Goal: Task Accomplishment & Management: Complete application form

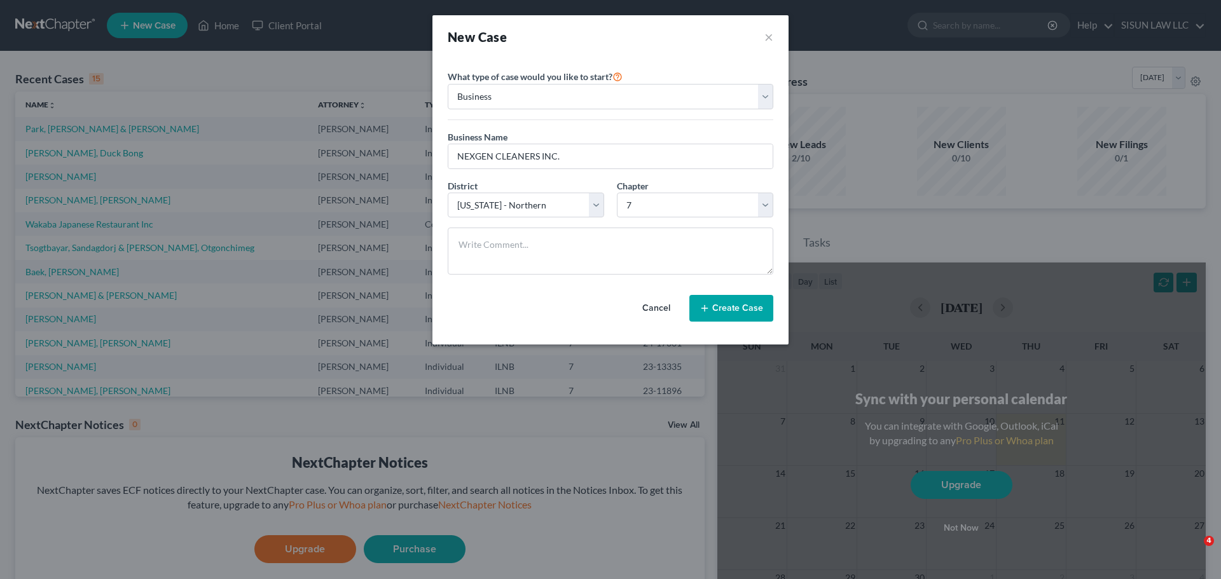
select select "1"
select select "25"
select select "0"
click at [581, 261] on textarea at bounding box center [611, 251] width 326 height 47
click at [647, 303] on button "Cancel" at bounding box center [656, 308] width 56 height 25
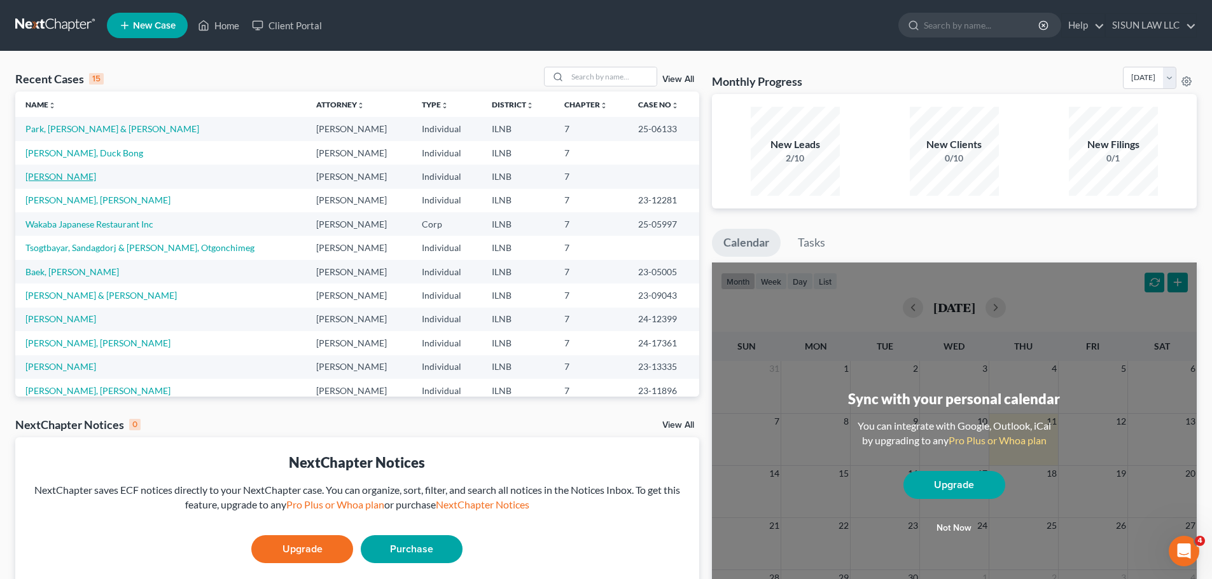
click at [79, 179] on link "[PERSON_NAME]" at bounding box center [60, 176] width 71 height 11
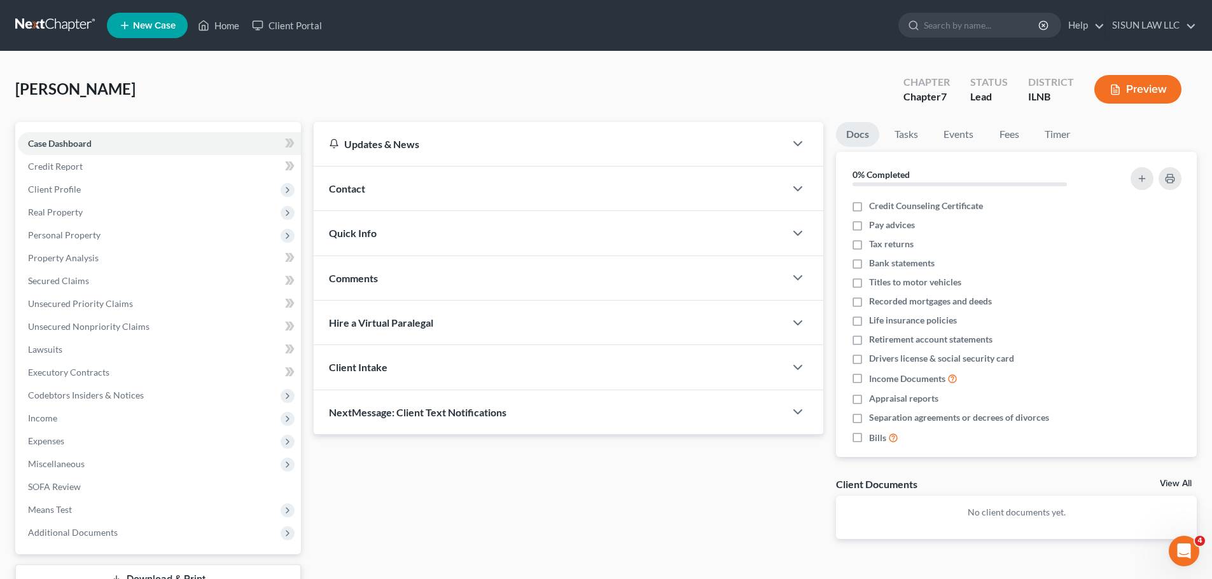
click at [633, 55] on div "Rittmeyer, Chae S Upgraded Chapter Chapter 7 Status Lead District ILNB Preview …" at bounding box center [606, 353] width 1212 height 602
click at [124, 419] on span "Income" at bounding box center [159, 418] width 283 height 23
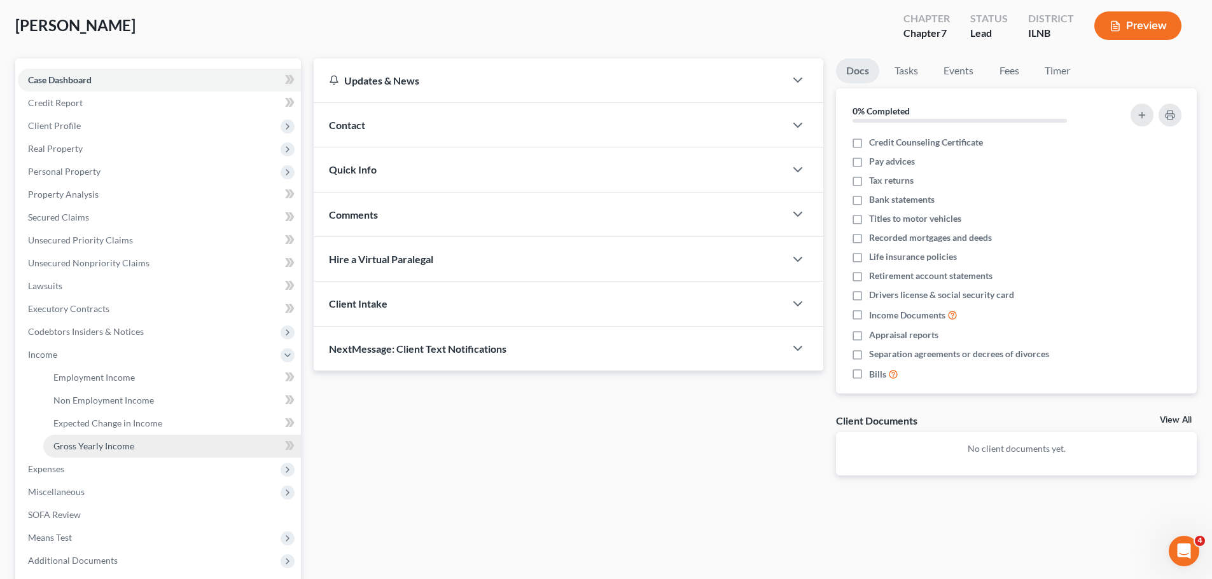
click at [143, 446] on link "Gross Yearly Income" at bounding box center [172, 446] width 258 height 23
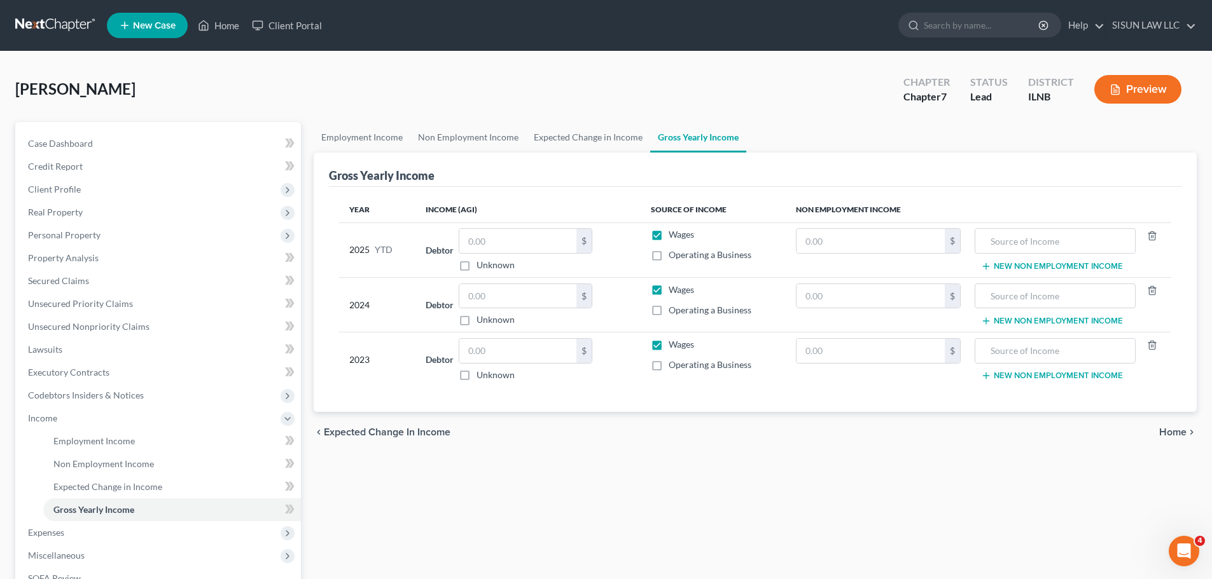
click at [689, 308] on span "Operating a Business" at bounding box center [709, 310] width 83 height 11
click at [682, 308] on input "Operating a Business" at bounding box center [677, 308] width 8 height 8
checkbox input "true"
click at [680, 292] on span "Wages" at bounding box center [680, 289] width 25 height 11
click at [680, 292] on input "Wages" at bounding box center [677, 288] width 8 height 8
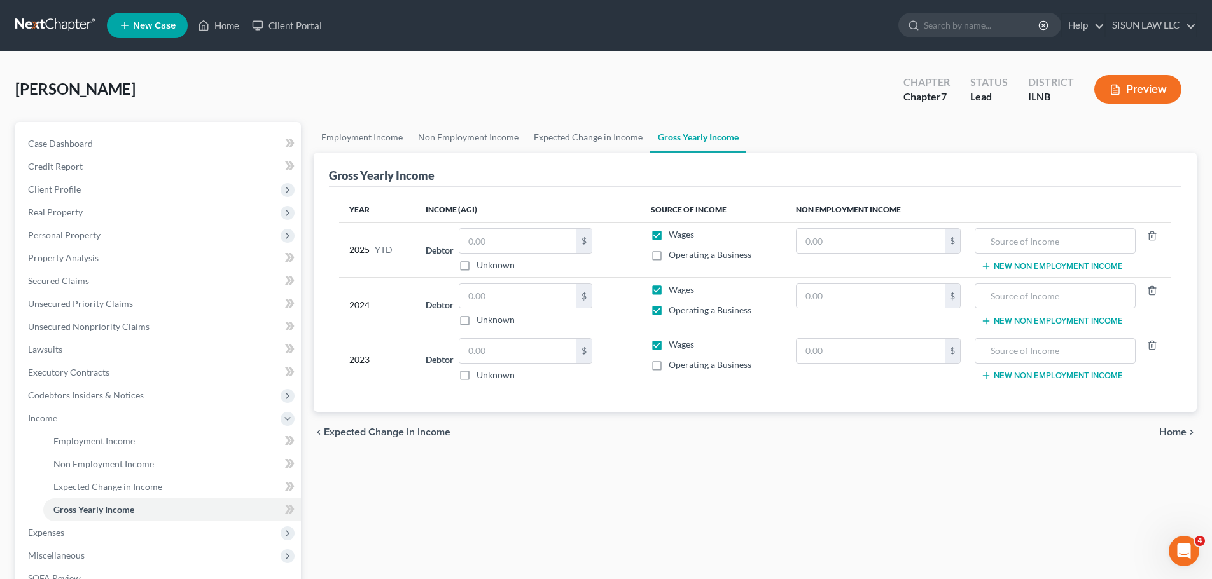
checkbox input "false"
click at [673, 341] on span "Wages" at bounding box center [680, 344] width 25 height 11
click at [673, 341] on input "Wages" at bounding box center [677, 342] width 8 height 8
checkbox input "false"
click at [672, 369] on span "Operating a Business" at bounding box center [709, 364] width 83 height 11
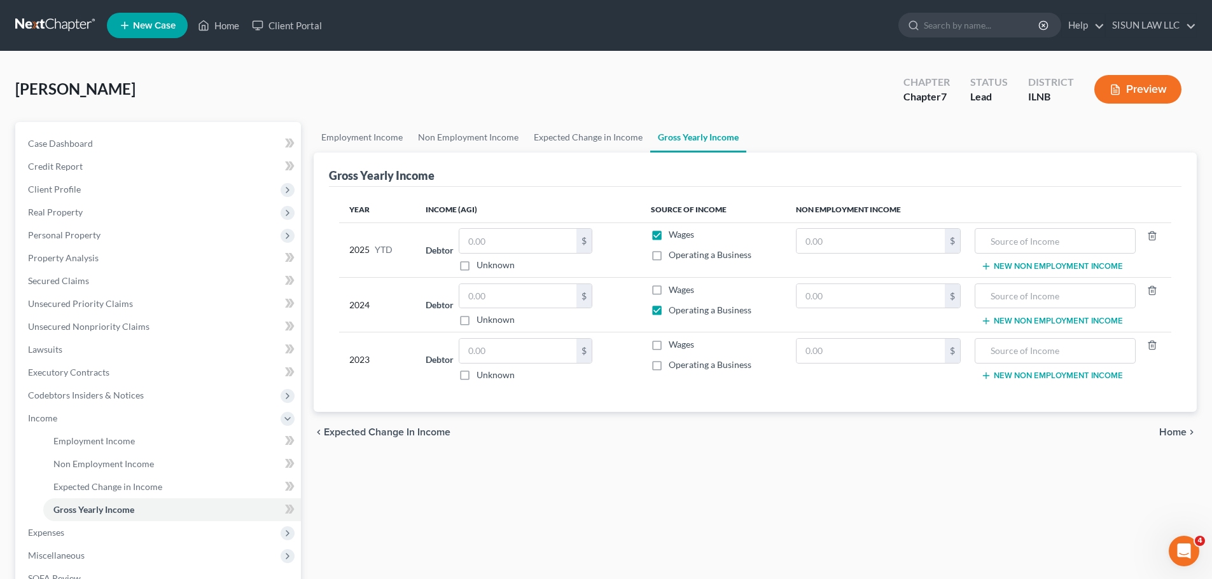
click at [673, 367] on input "Operating a Business" at bounding box center [677, 363] width 8 height 8
checkbox input "true"
click at [682, 233] on span "Wages" at bounding box center [680, 234] width 25 height 11
click at [682, 233] on input "Wages" at bounding box center [677, 232] width 8 height 8
click at [682, 233] on span "Wages" at bounding box center [680, 234] width 25 height 11
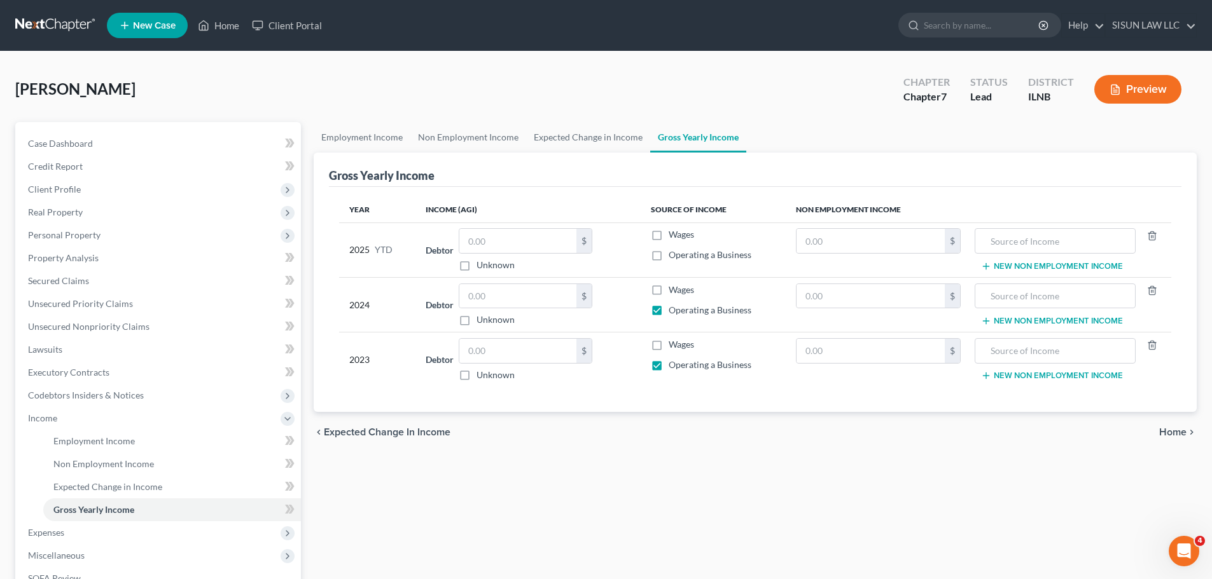
click at [682, 233] on input "Wages" at bounding box center [677, 232] width 8 height 8
checkbox input "true"
click at [68, 22] on link at bounding box center [55, 25] width 81 height 23
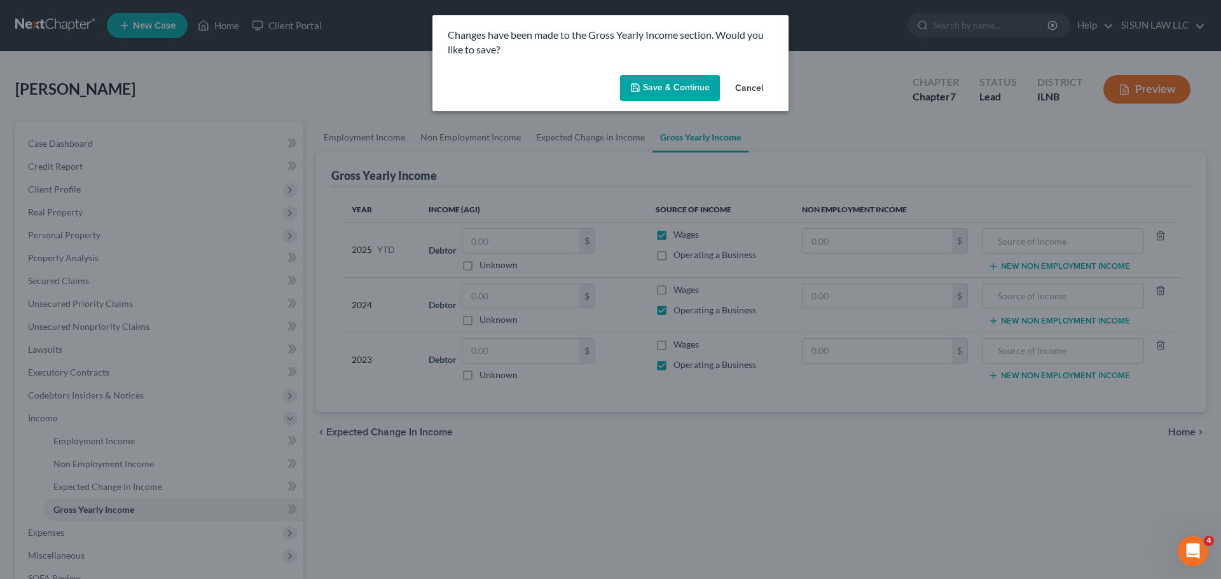
click at [663, 90] on button "Save & Continue" at bounding box center [670, 88] width 100 height 27
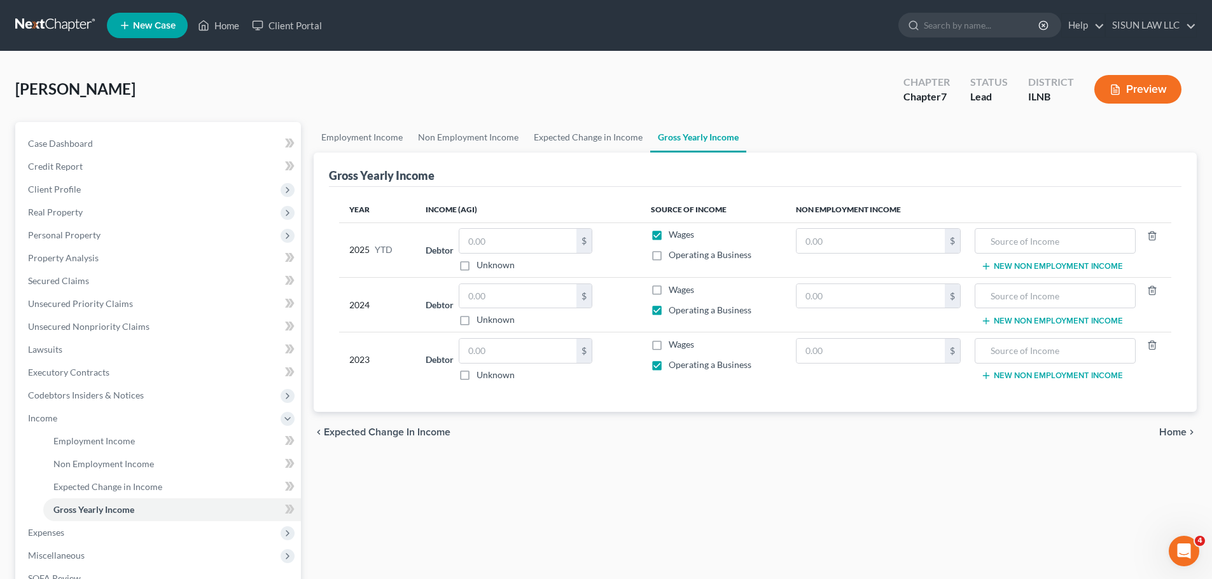
click at [48, 22] on link at bounding box center [55, 25] width 81 height 23
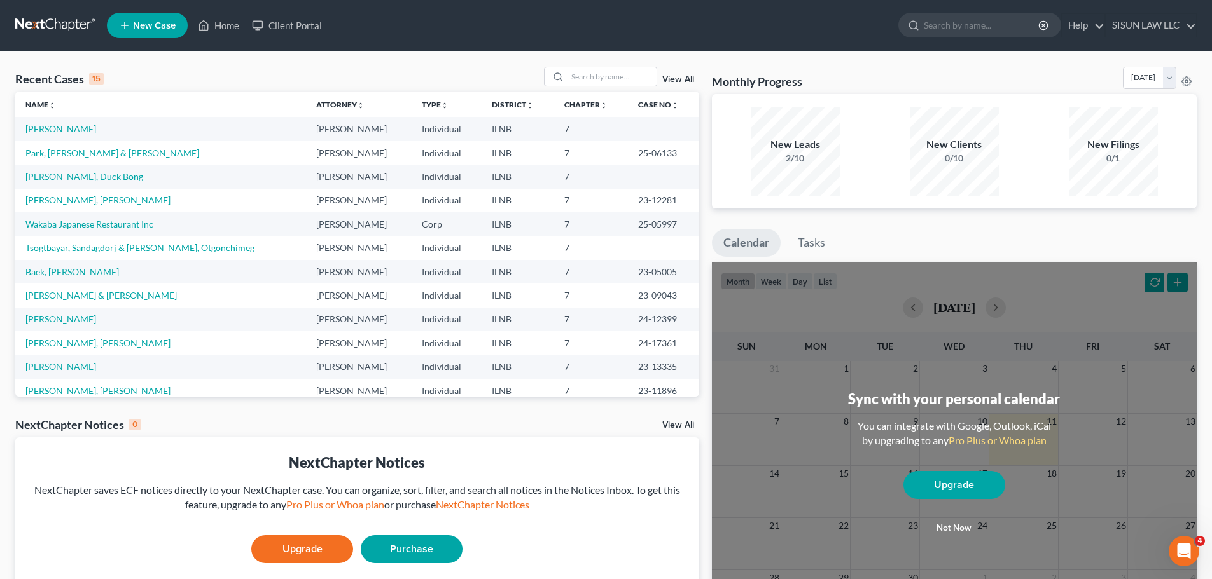
click at [62, 177] on link "[PERSON_NAME], Duck Bong" at bounding box center [84, 176] width 118 height 11
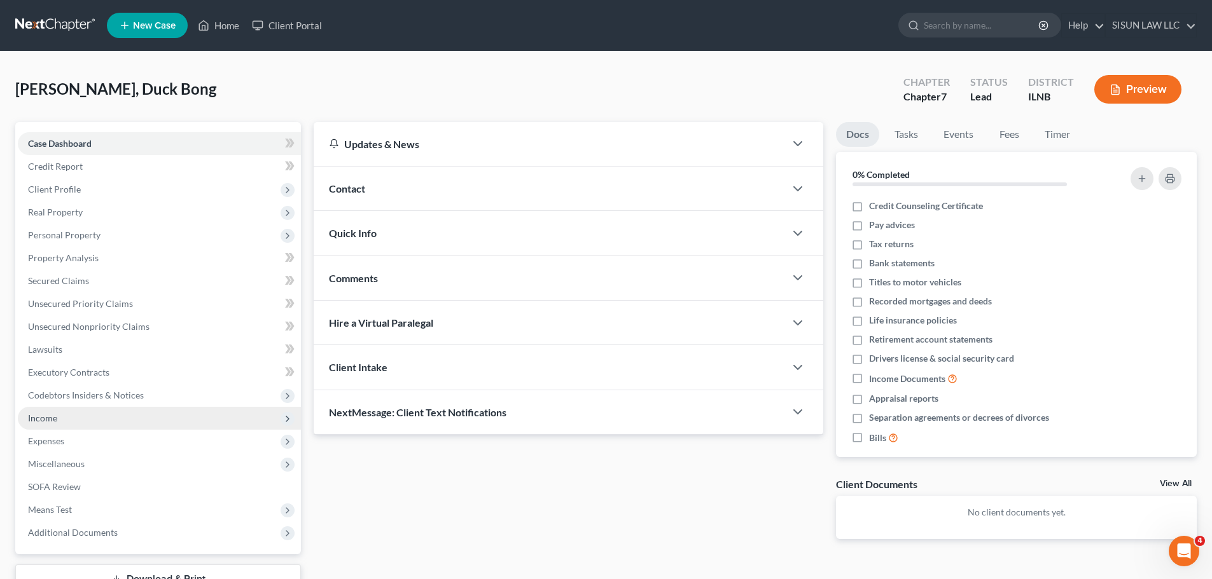
click at [170, 420] on span "Income" at bounding box center [159, 418] width 283 height 23
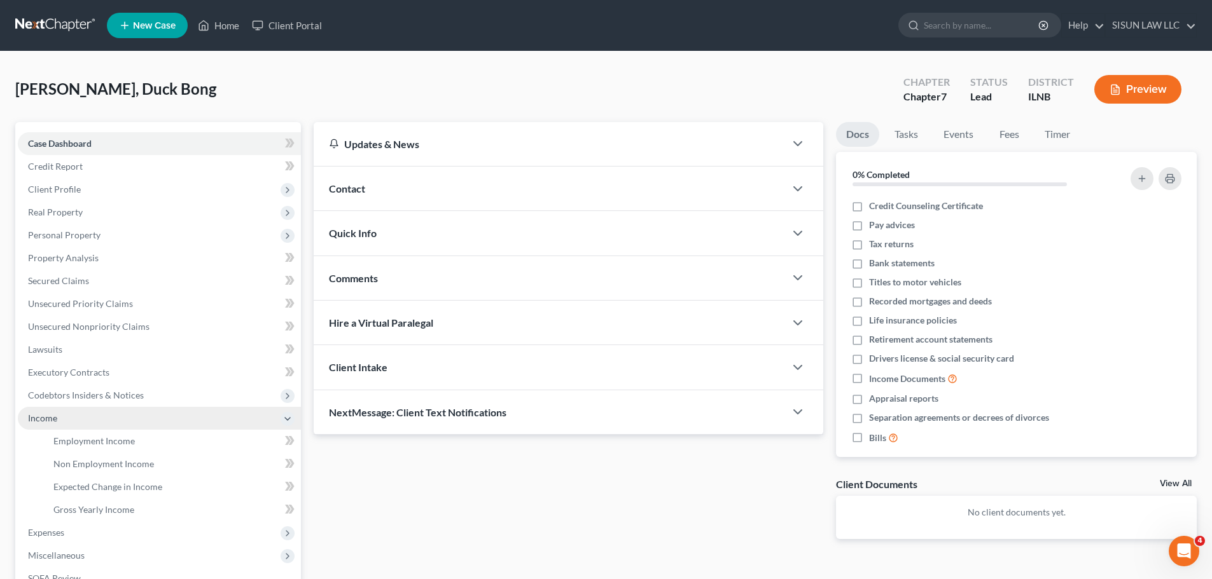
click at [280, 420] on icon at bounding box center [287, 419] width 14 height 14
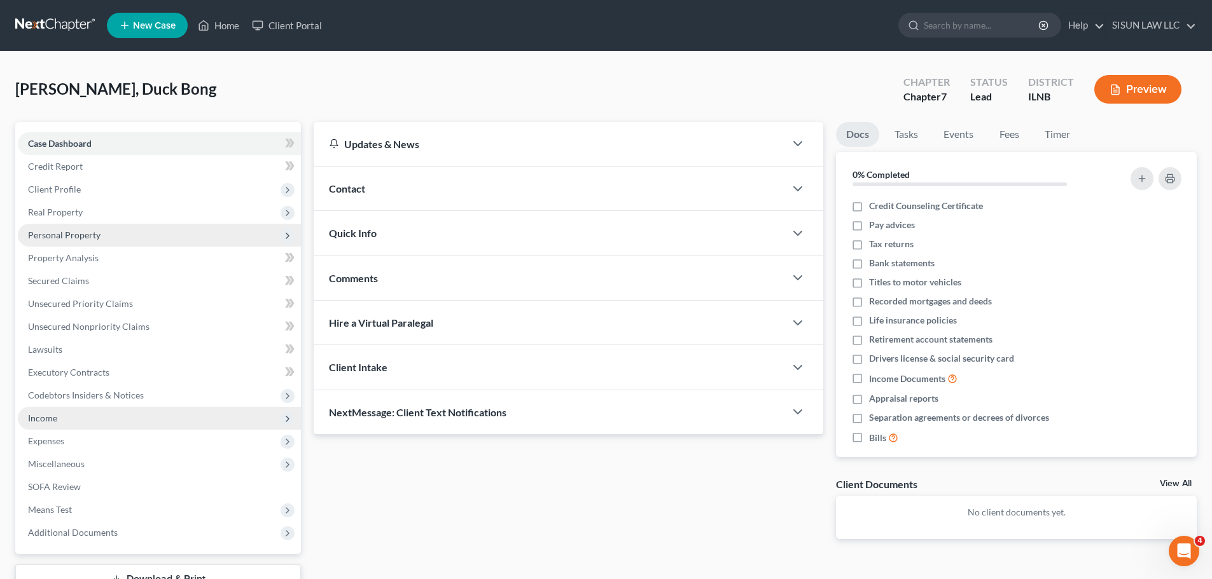
click at [284, 235] on icon at bounding box center [287, 236] width 10 height 10
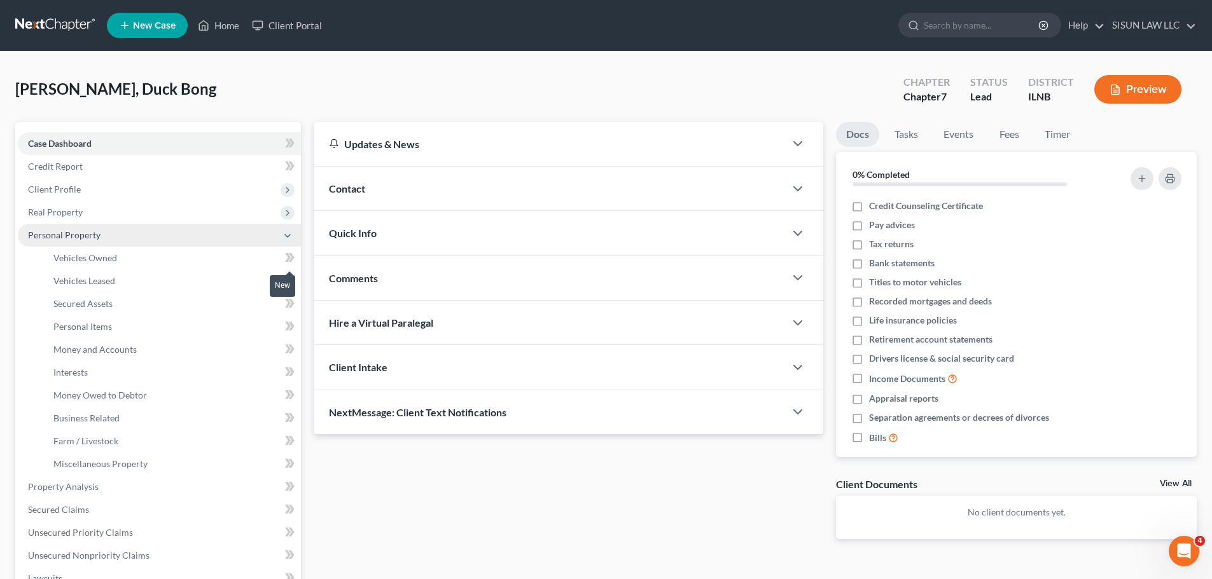
click at [284, 260] on span at bounding box center [290, 259] width 22 height 19
click at [222, 256] on link "Vehicles Owned" at bounding box center [172, 258] width 258 height 23
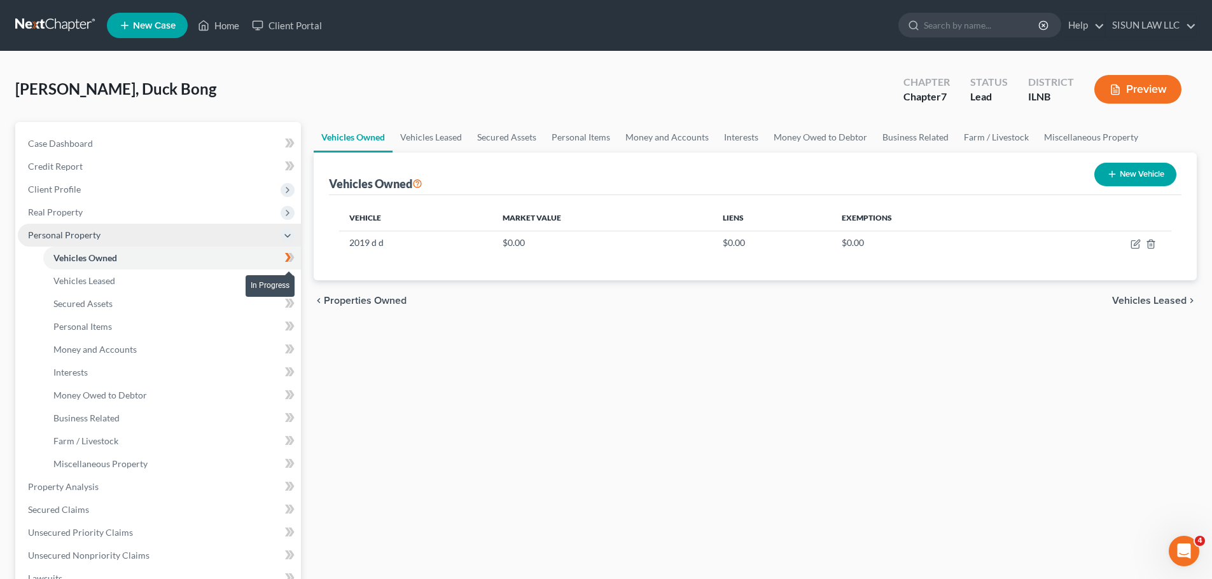
click at [287, 254] on icon at bounding box center [288, 257] width 6 height 9
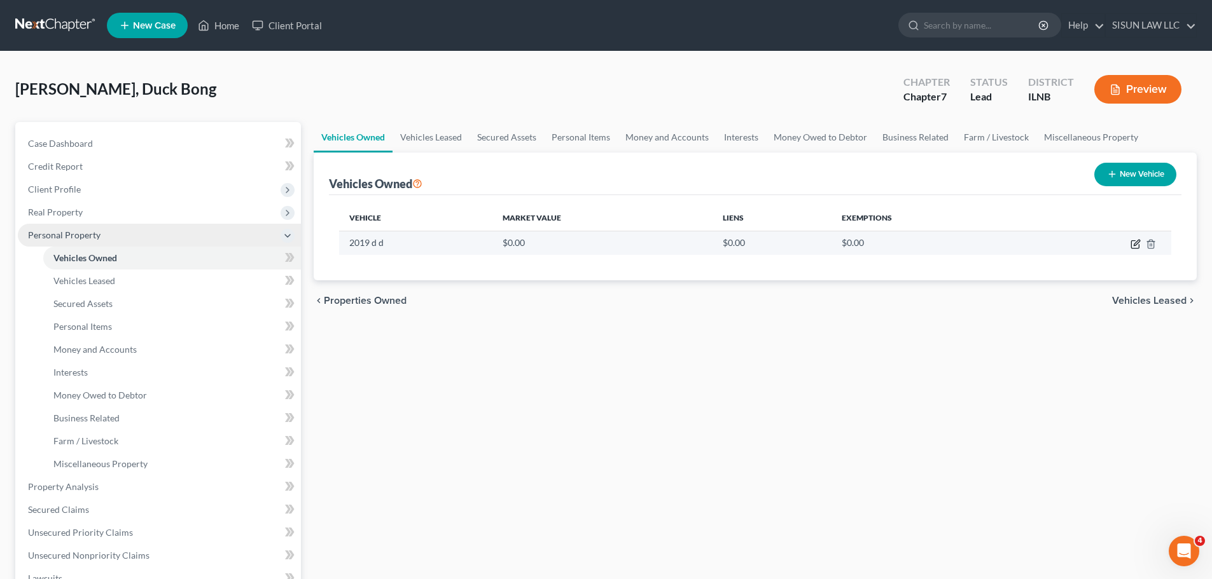
click at [1135, 245] on icon "button" at bounding box center [1136, 243] width 6 height 6
select select "0"
select select "7"
select select "4"
select select "0"
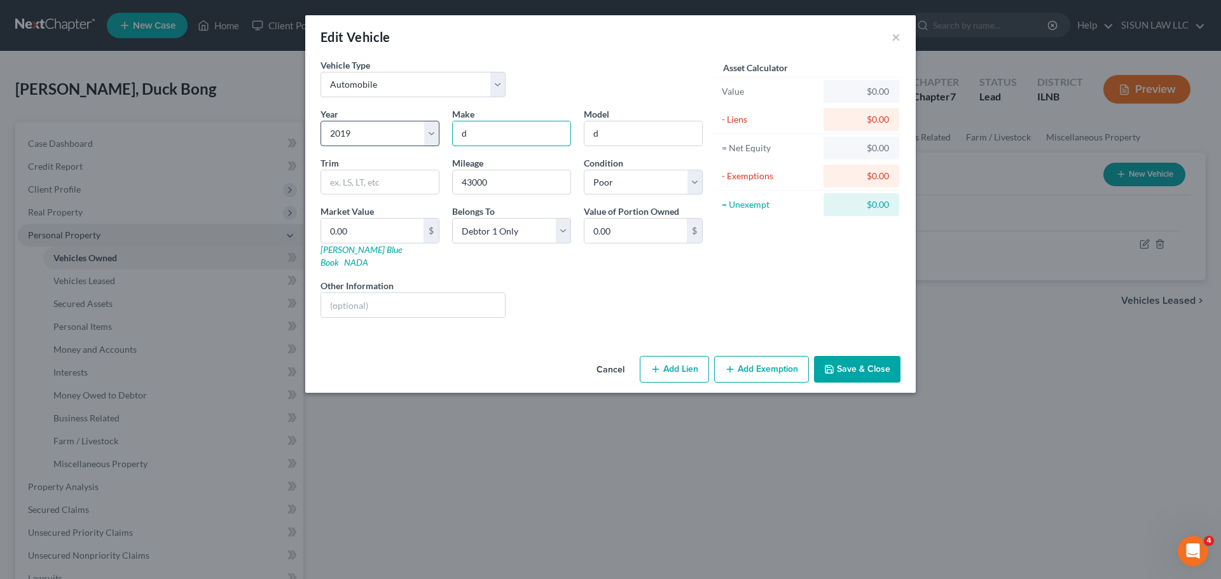
drag, startPoint x: 491, startPoint y: 137, endPoint x: 439, endPoint y: 135, distance: 51.5
click at [439, 135] on div "Year Select 2026 2025 2024 2023 2022 2021 2020 2019 2018 2017 2016 2015 2014 20…" at bounding box center [511, 217] width 395 height 221
paste input "DISCOVER; account ending in 9793"
type input "DISCOVER; account ending in 9793"
drag, startPoint x: 562, startPoint y: 134, endPoint x: 372, endPoint y: 130, distance: 190.2
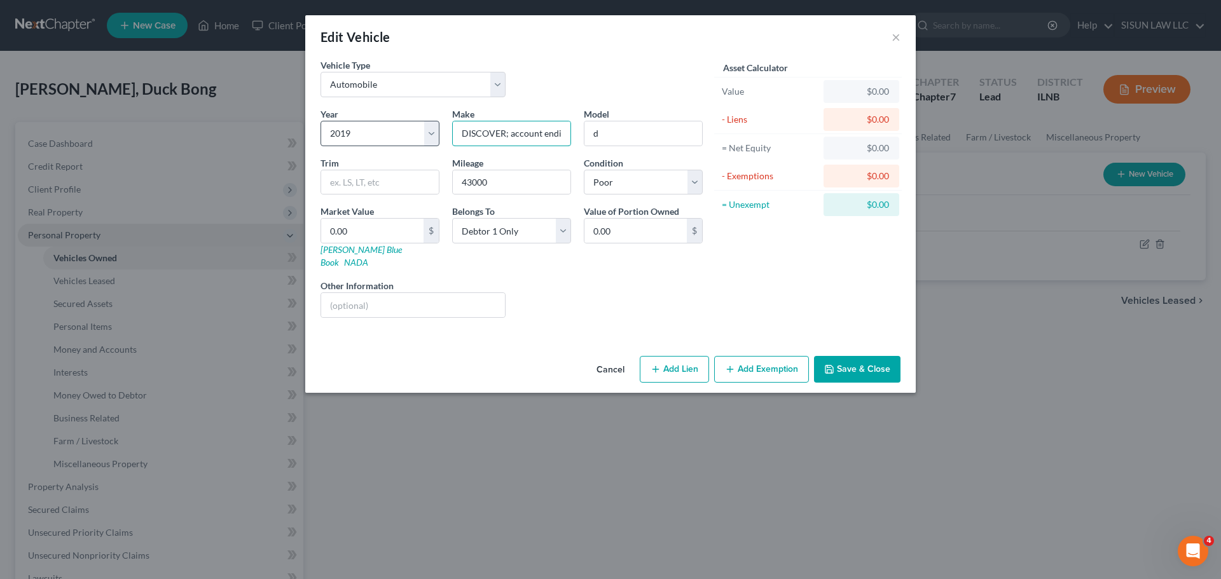
click at [372, 130] on div "Year Select 2026 2025 2024 2023 2022 2021 2020 2019 2018 2017 2016 2015 2014 20…" at bounding box center [511, 217] width 395 height 221
type input "Acura"
click at [616, 128] on input "d" at bounding box center [643, 133] width 118 height 24
type input "MDX"
click at [840, 356] on button "Save & Close" at bounding box center [857, 369] width 86 height 27
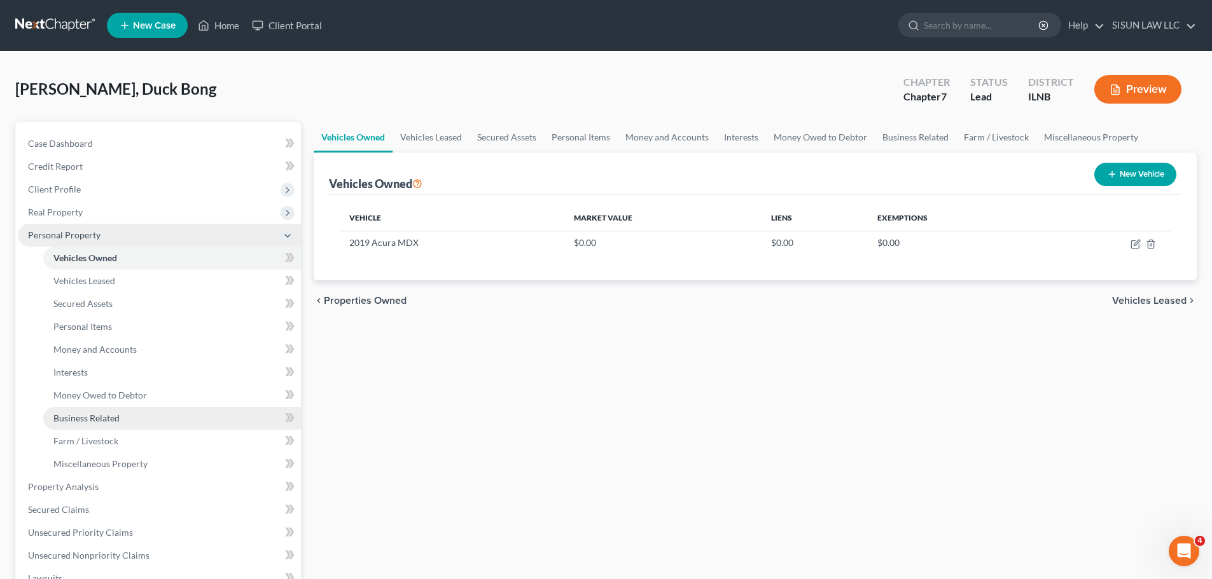
click at [107, 417] on span "Business Related" at bounding box center [86, 418] width 66 height 11
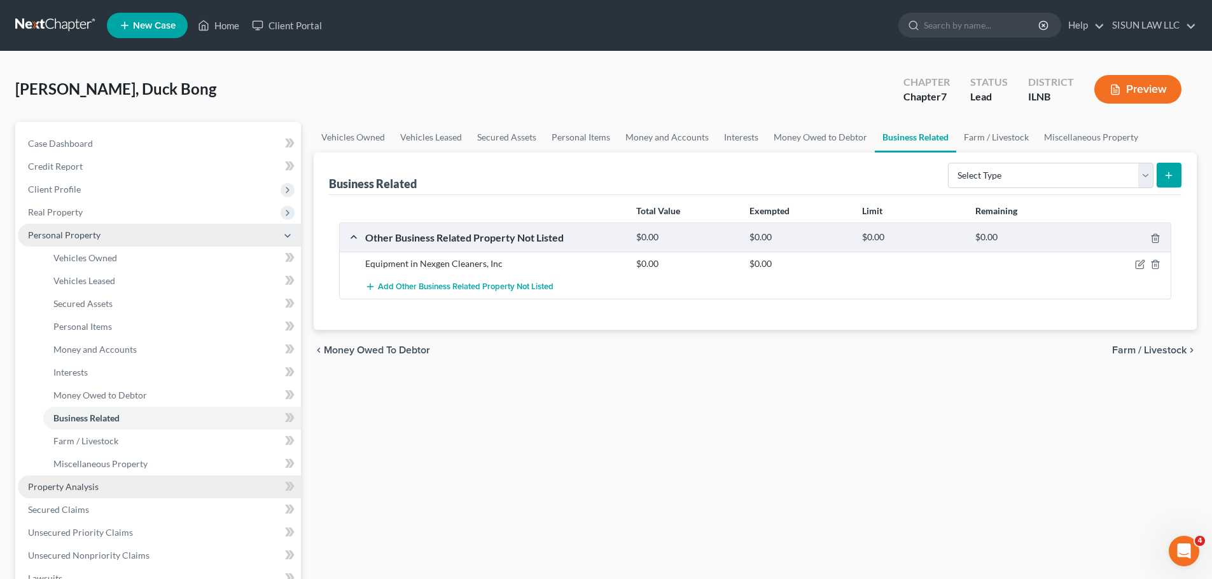
click at [133, 489] on link "Property Analysis" at bounding box center [159, 487] width 283 height 23
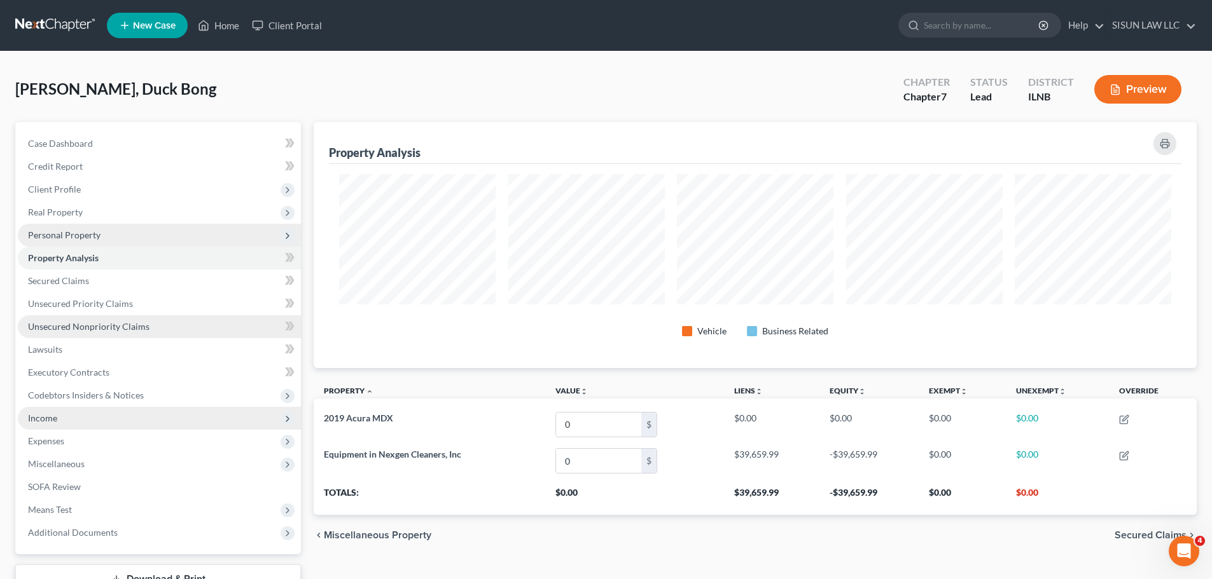
scroll to position [246, 883]
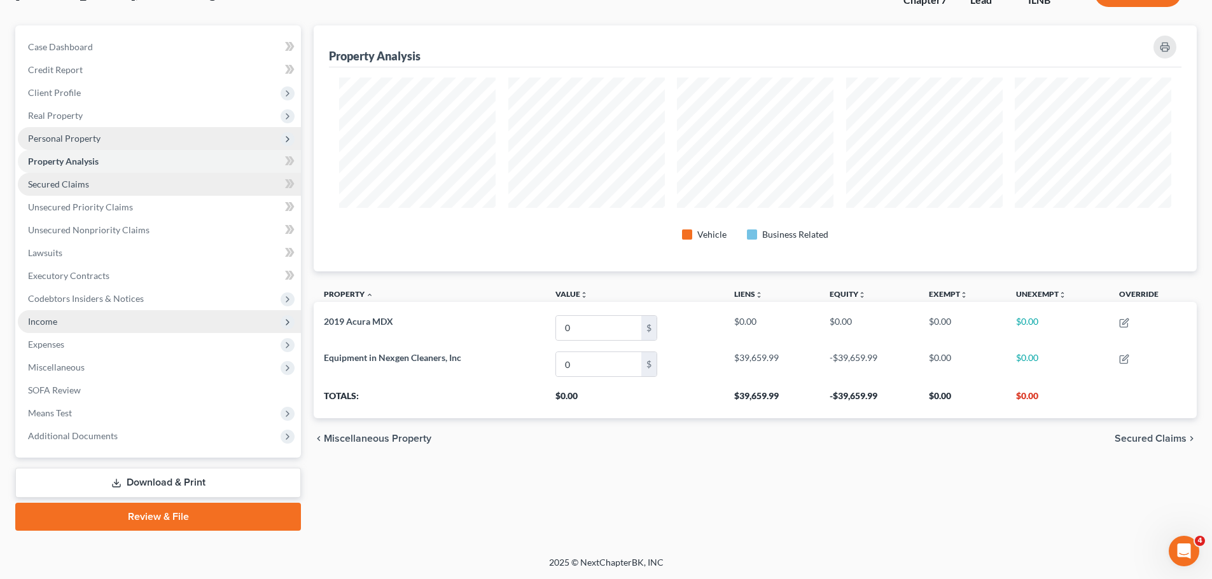
click at [151, 187] on link "Secured Claims" at bounding box center [159, 184] width 283 height 23
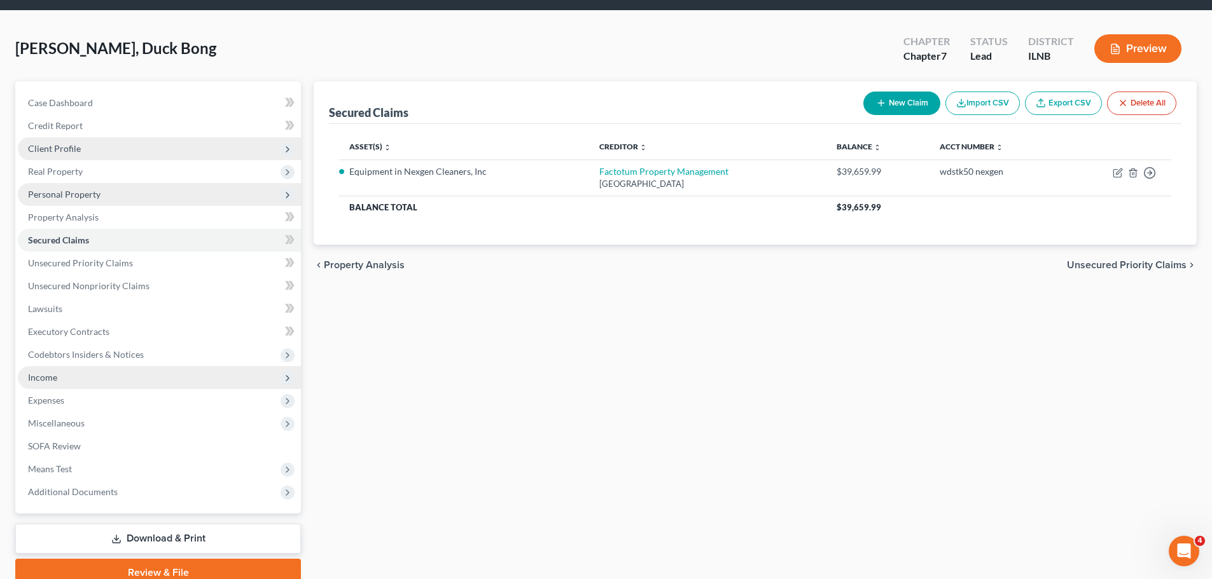
scroll to position [64, 0]
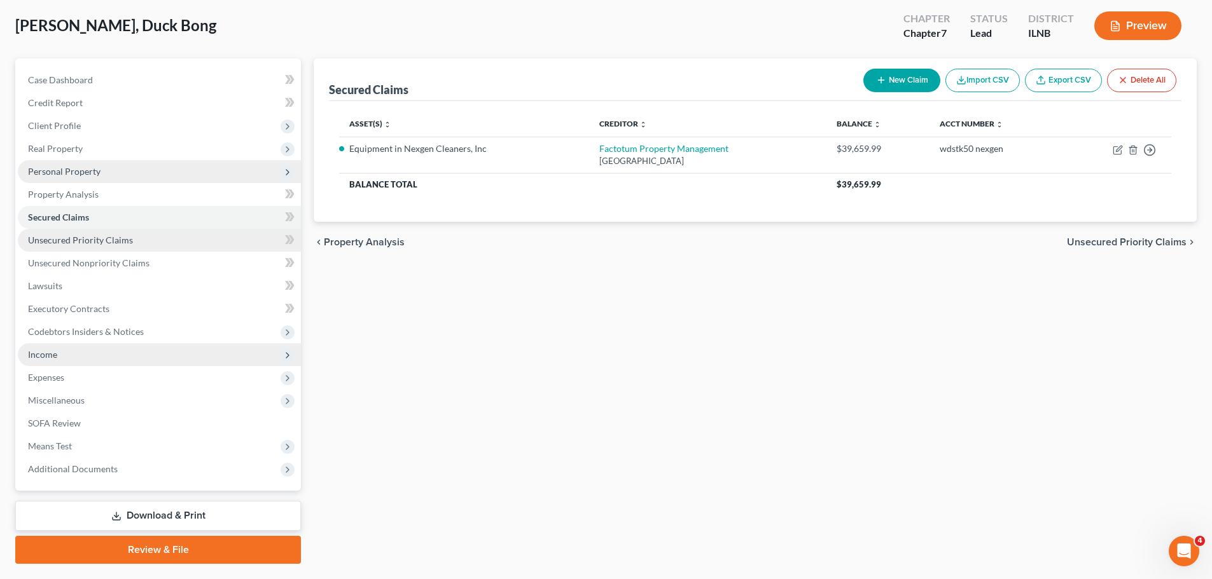
click at [156, 239] on link "Unsecured Priority Claims" at bounding box center [159, 240] width 283 height 23
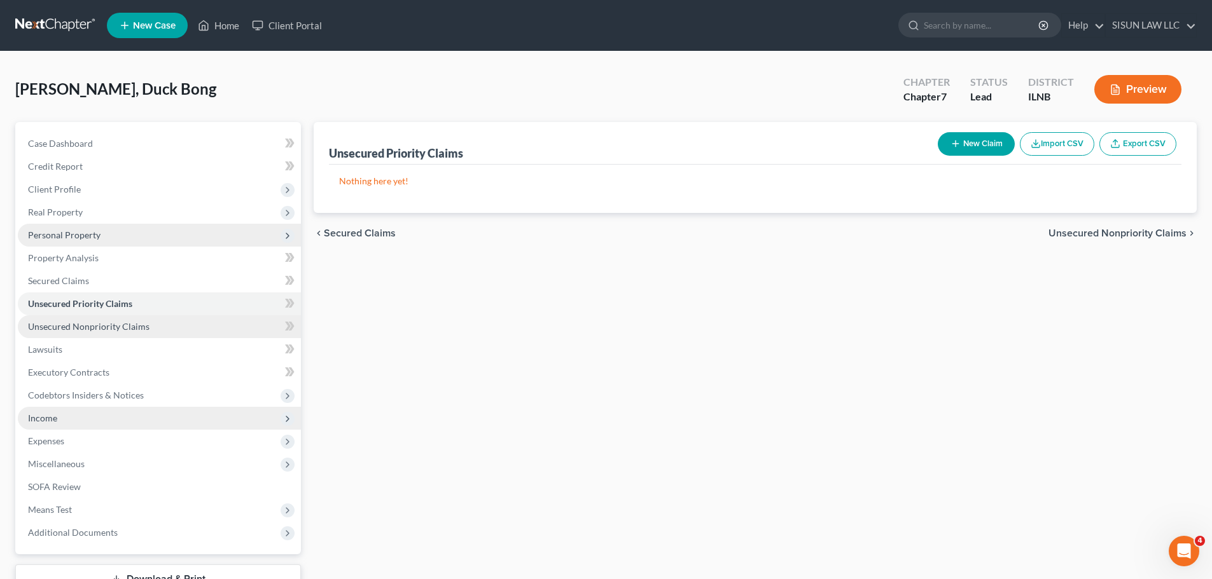
click at [104, 315] on link "Unsecured Nonpriority Claims" at bounding box center [159, 326] width 283 height 23
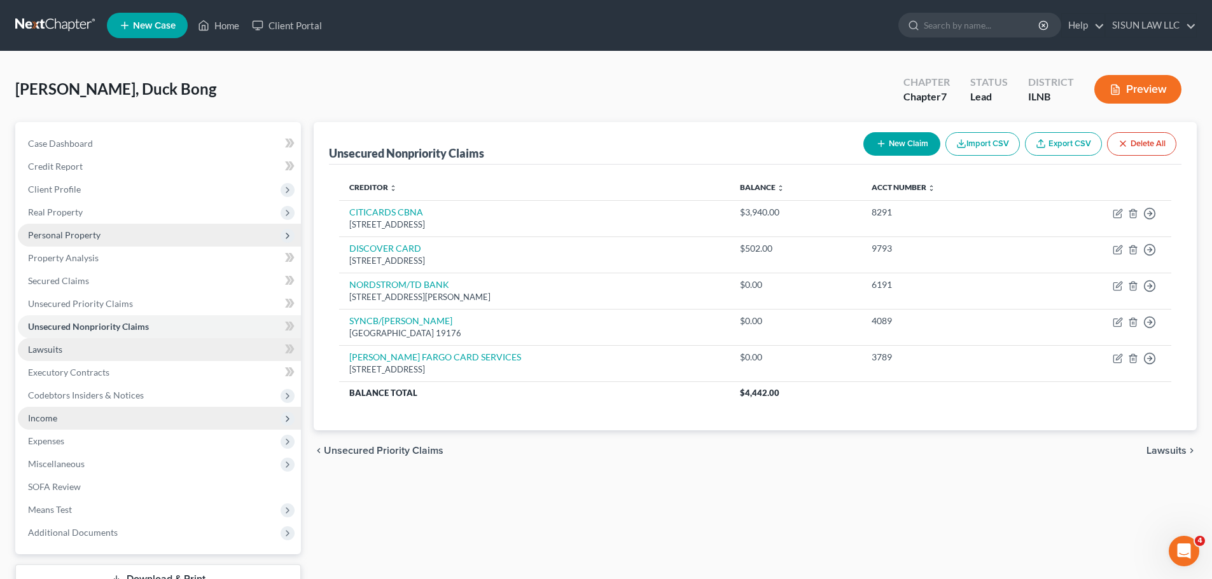
click at [90, 338] on link "Lawsuits" at bounding box center [159, 349] width 283 height 23
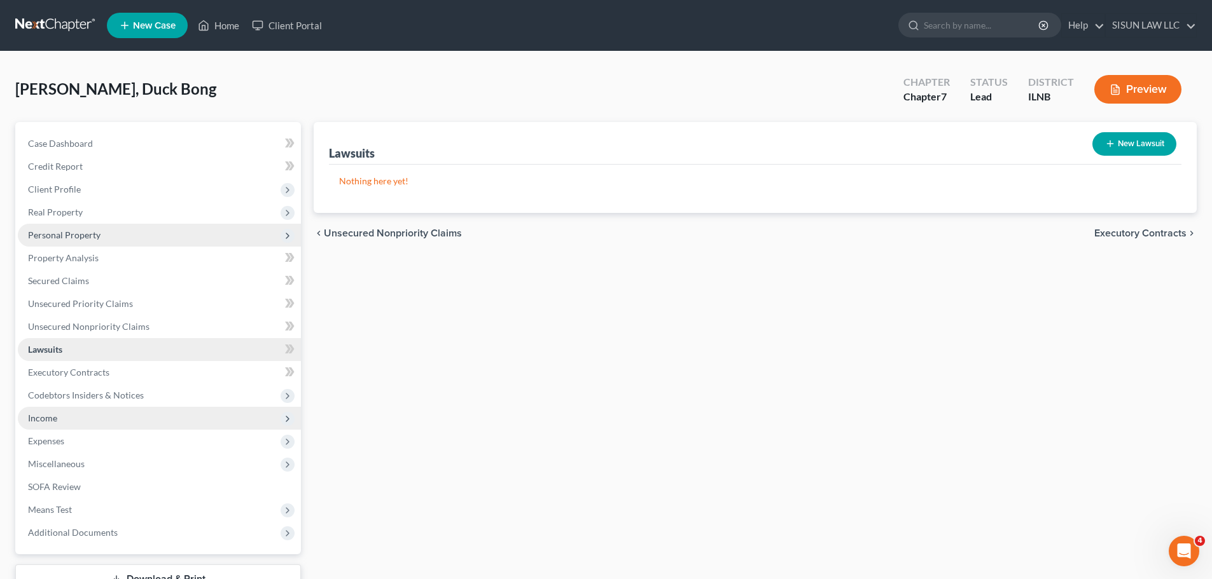
click at [76, 359] on link "Lawsuits" at bounding box center [159, 349] width 283 height 23
click at [73, 376] on span "Executory Contracts" at bounding box center [68, 372] width 81 height 11
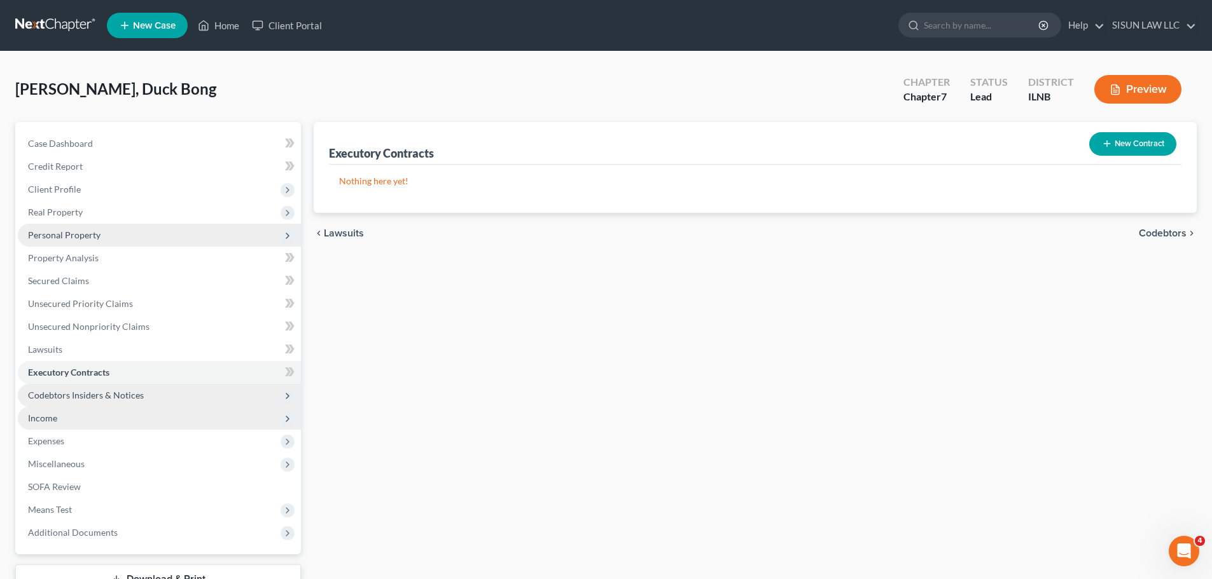
click at [94, 393] on span "Codebtors Insiders & Notices" at bounding box center [86, 395] width 116 height 11
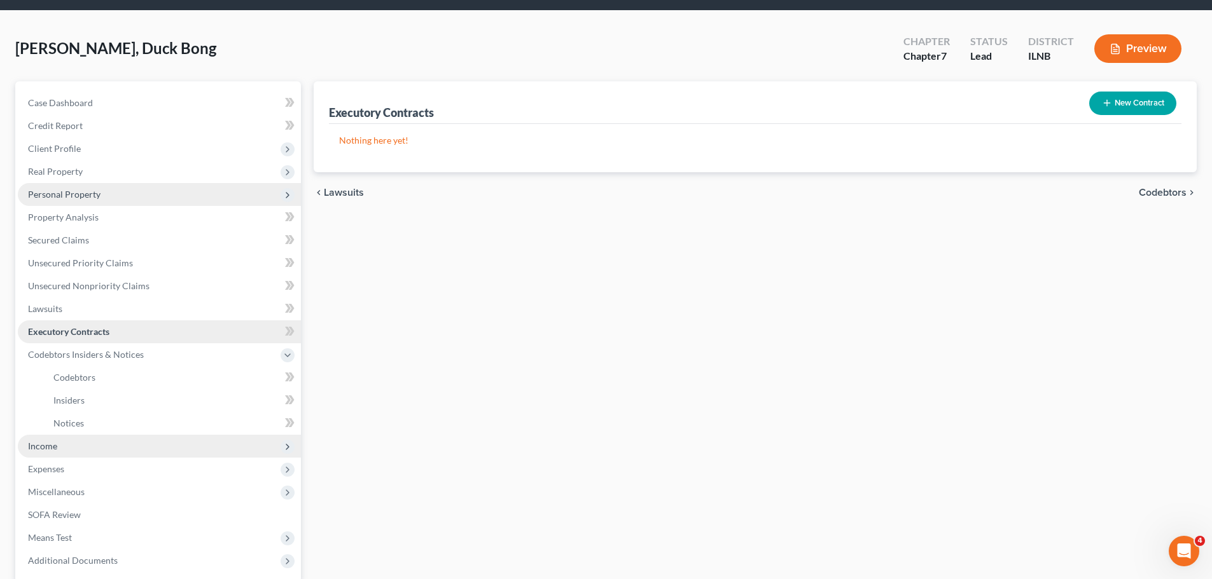
scroll to position [64, 0]
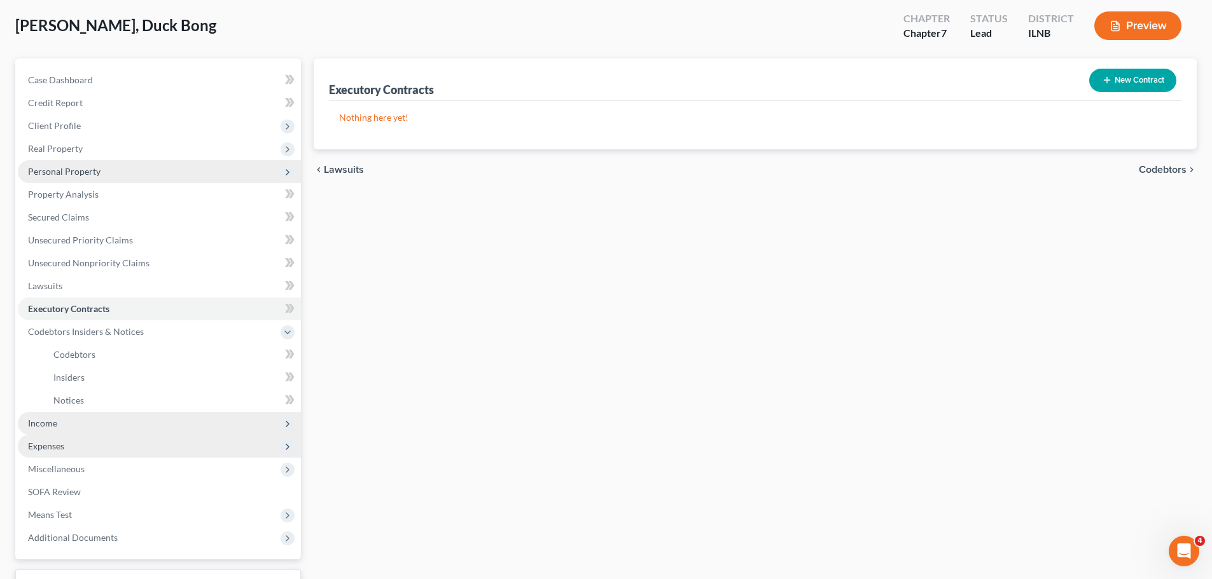
click at [71, 438] on span "Expenses" at bounding box center [159, 446] width 283 height 23
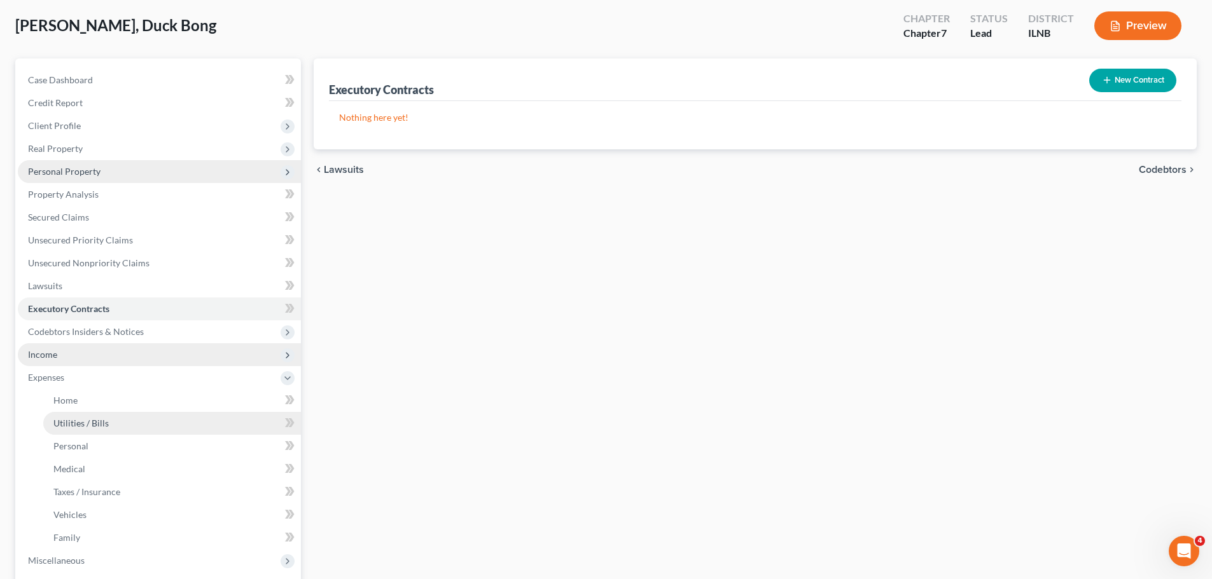
click at [100, 423] on span "Utilities / Bills" at bounding box center [80, 423] width 55 height 11
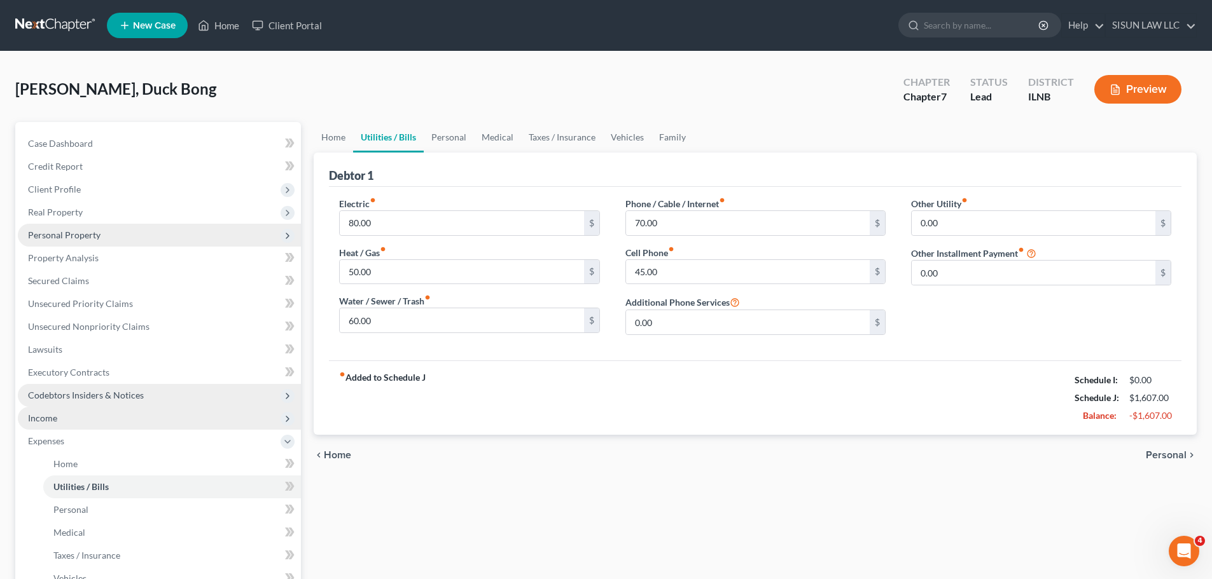
click at [111, 397] on span "Codebtors Insiders & Notices" at bounding box center [86, 395] width 116 height 11
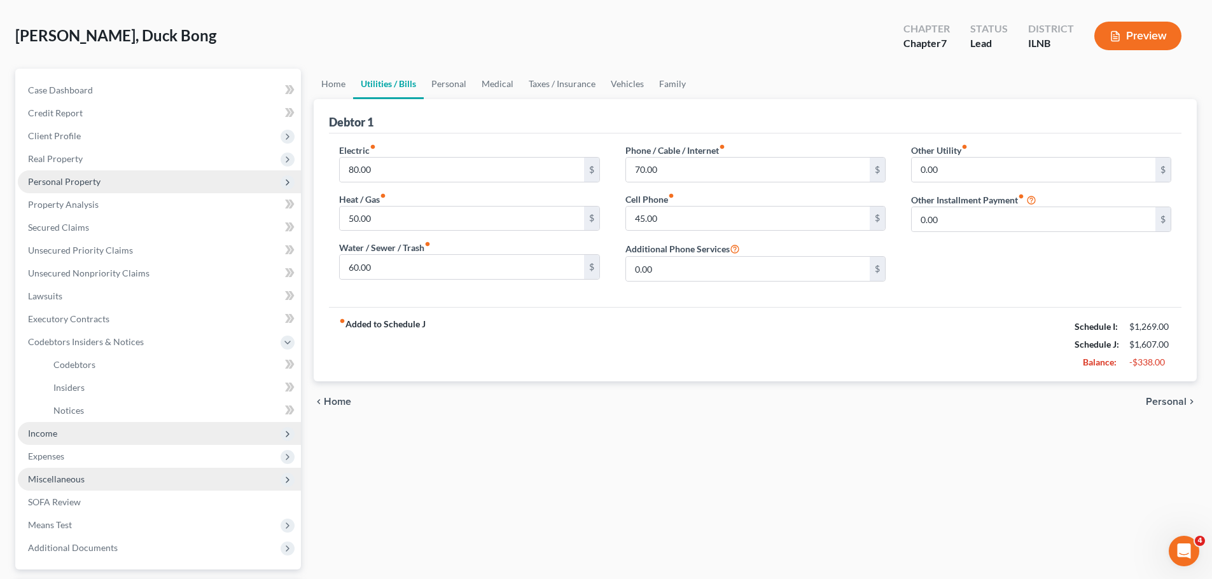
scroll to position [127, 0]
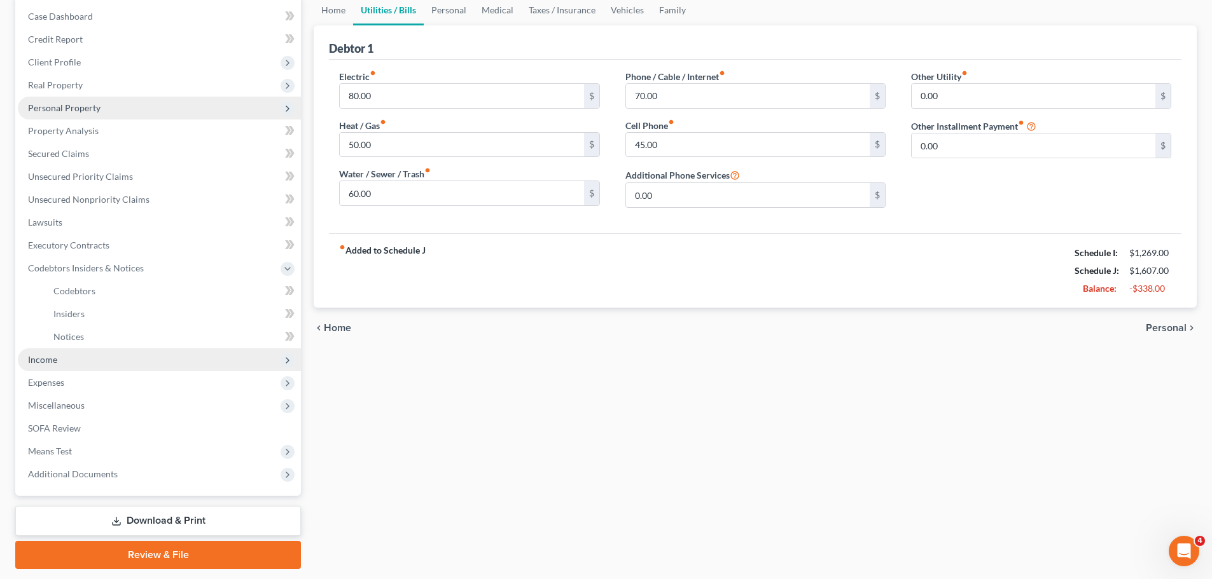
click at [92, 361] on span "Income" at bounding box center [159, 360] width 283 height 23
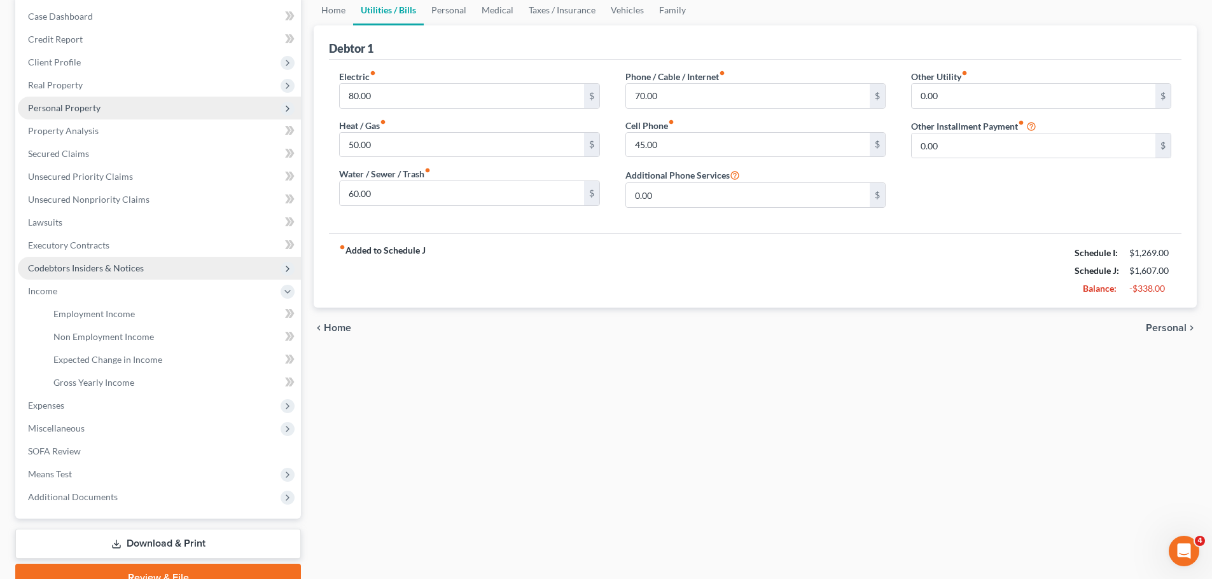
click at [127, 264] on span "Codebtors Insiders & Notices" at bounding box center [86, 268] width 116 height 11
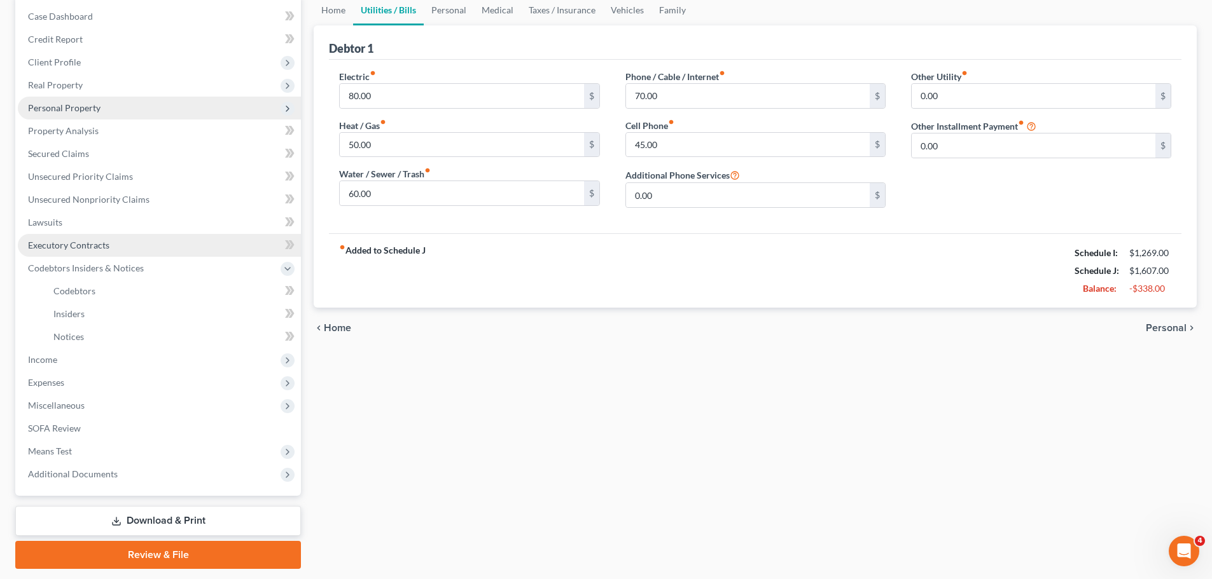
click at [135, 246] on link "Executory Contracts" at bounding box center [159, 245] width 283 height 23
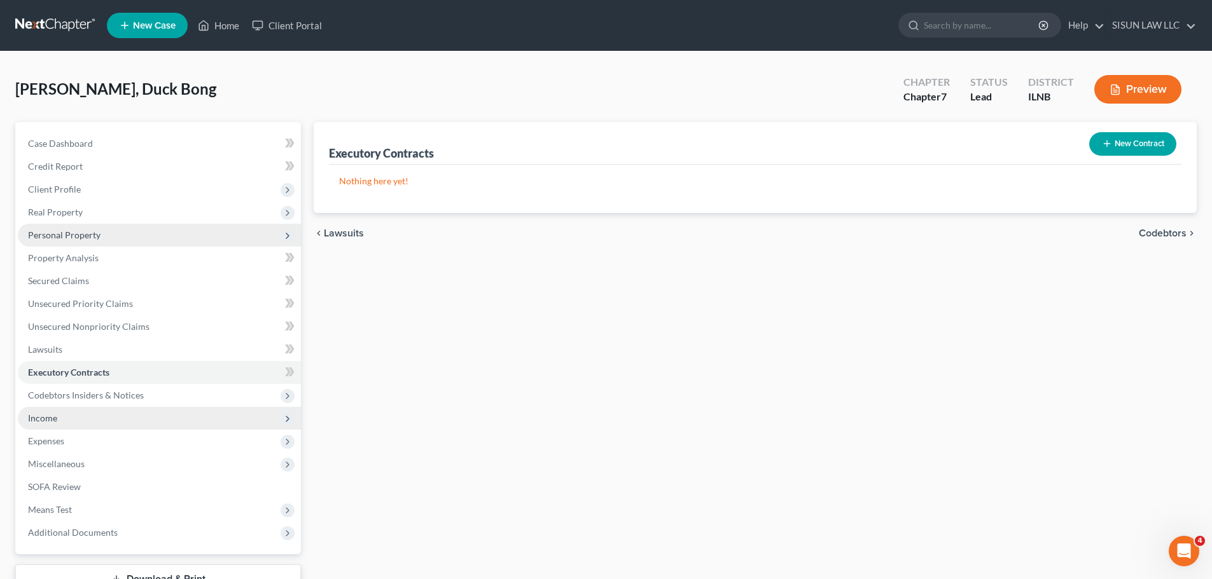
click at [63, 425] on span "Income" at bounding box center [159, 418] width 283 height 23
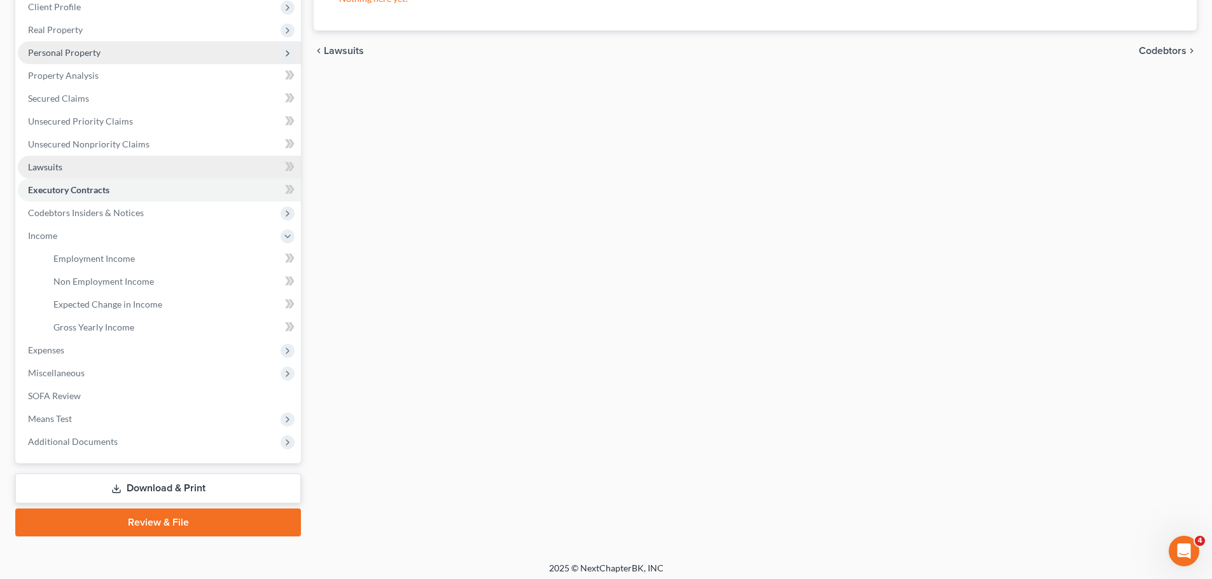
scroll to position [188, 0]
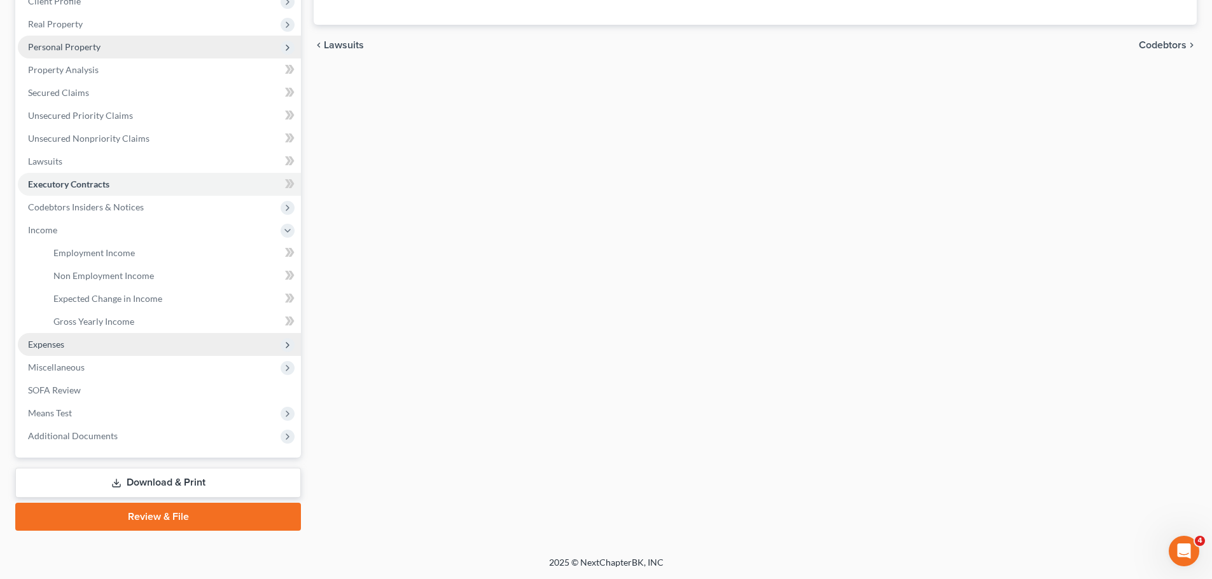
click at [102, 340] on span "Expenses" at bounding box center [159, 344] width 283 height 23
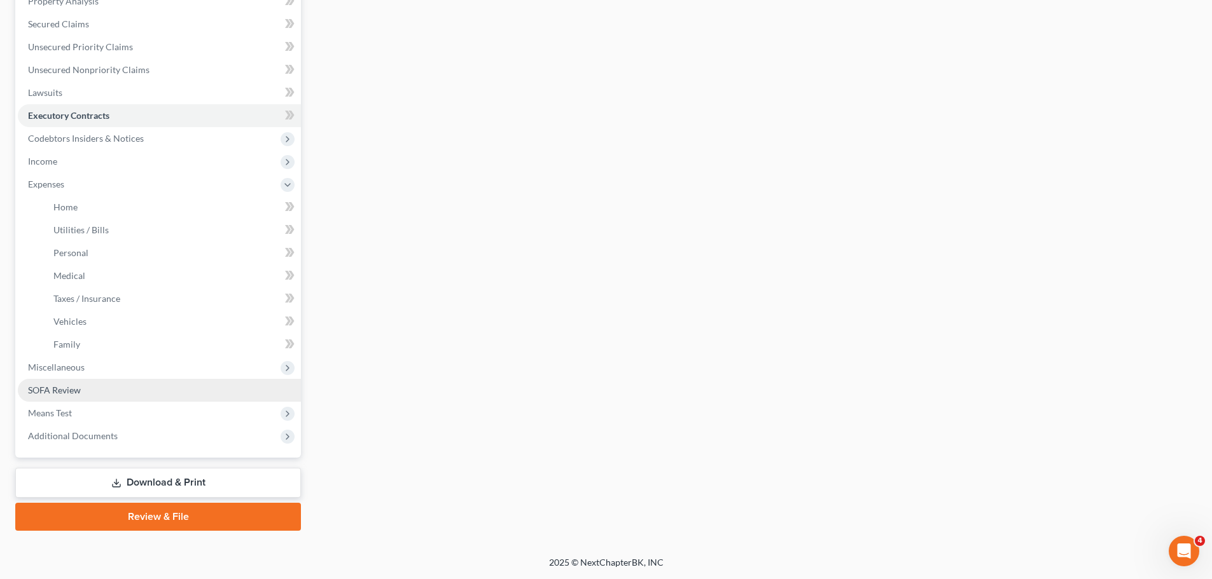
click at [81, 379] on link "SOFA Review" at bounding box center [159, 390] width 283 height 23
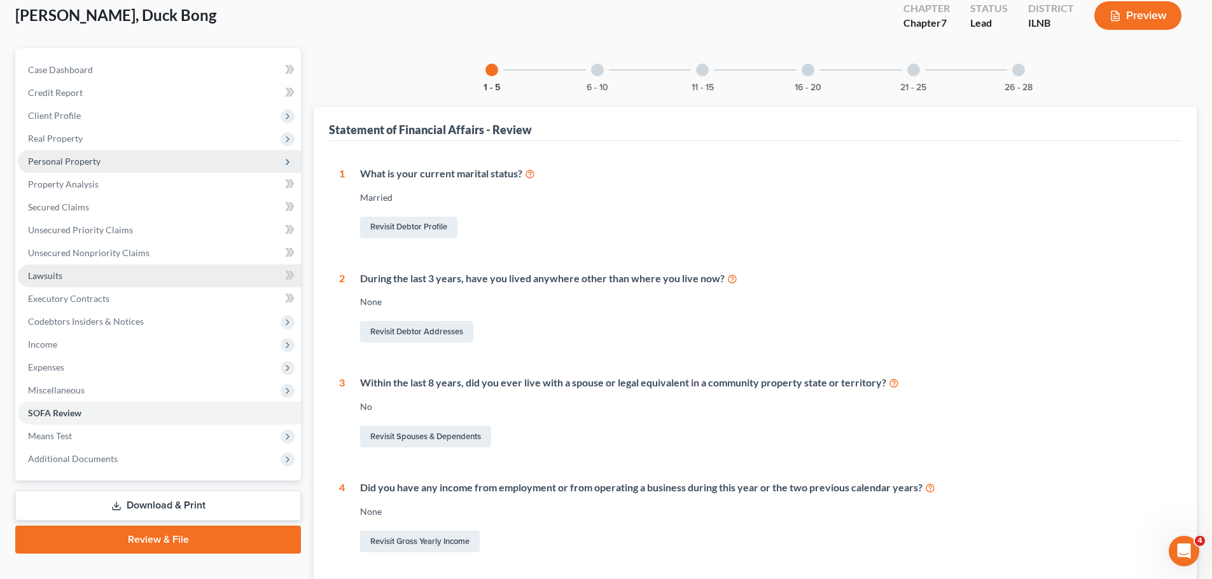
scroll to position [191, 0]
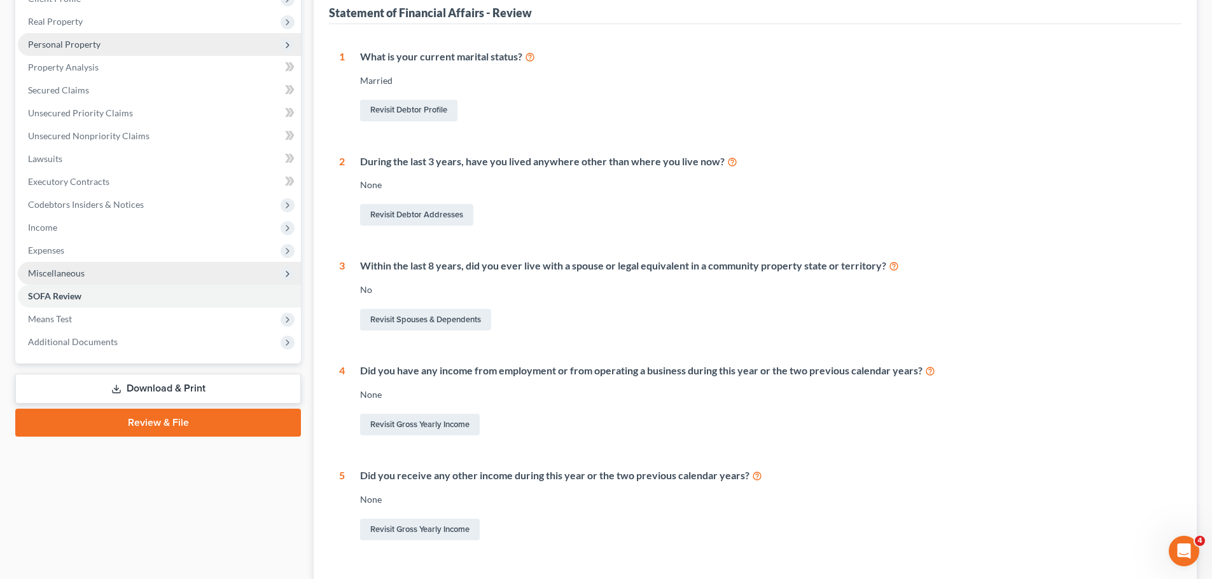
click at [86, 273] on span "Miscellaneous" at bounding box center [159, 273] width 283 height 23
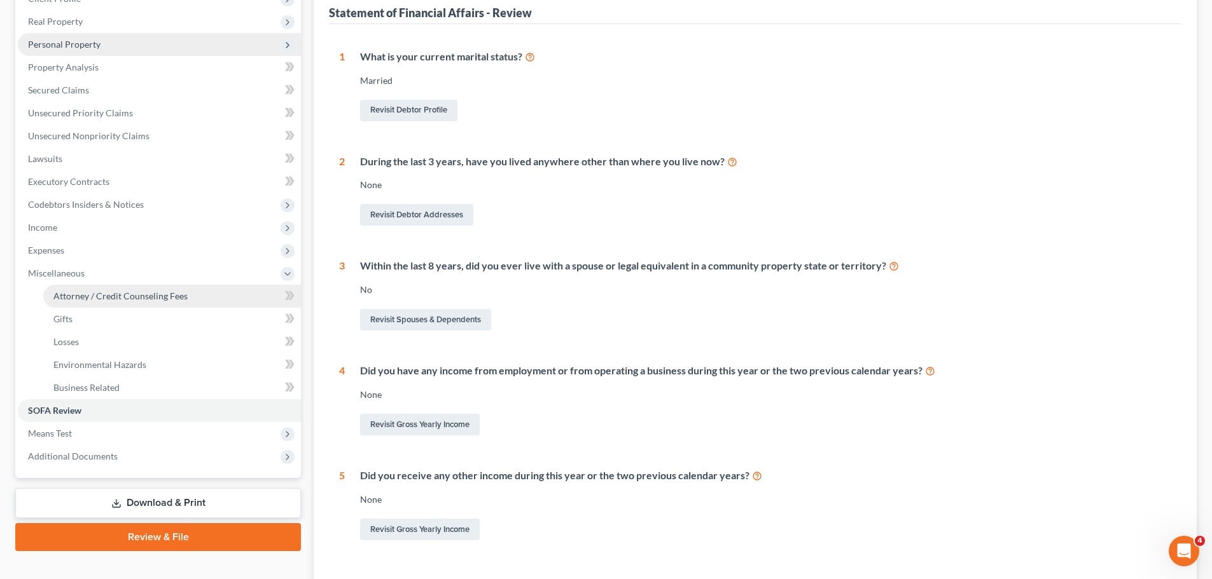
click at [82, 286] on link "Attorney / Credit Counseling Fees" at bounding box center [172, 296] width 258 height 23
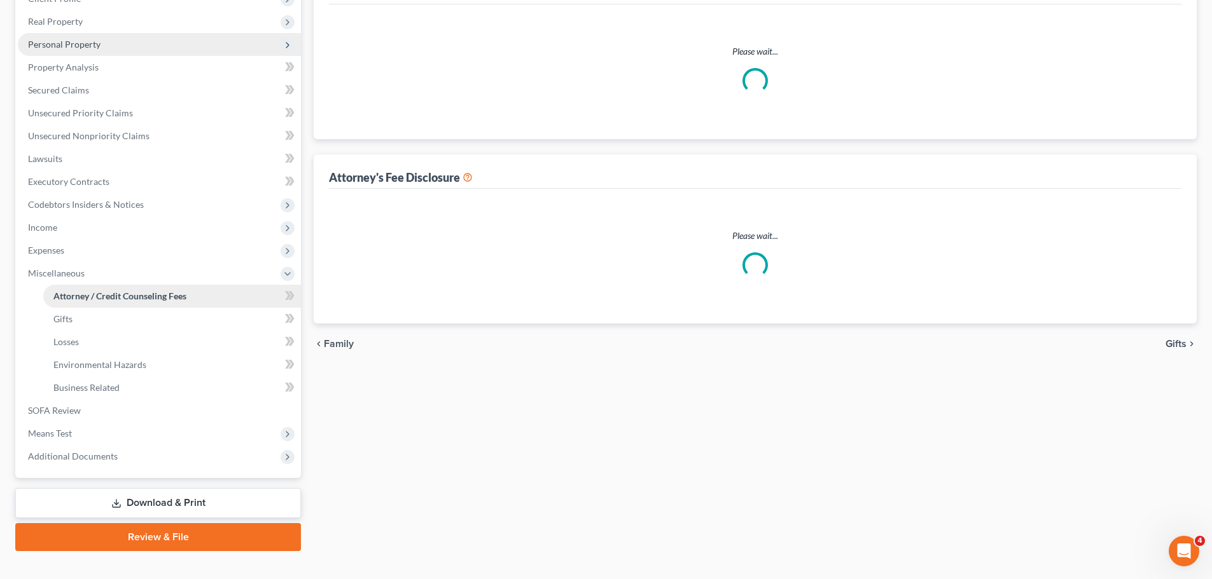
scroll to position [3, 0]
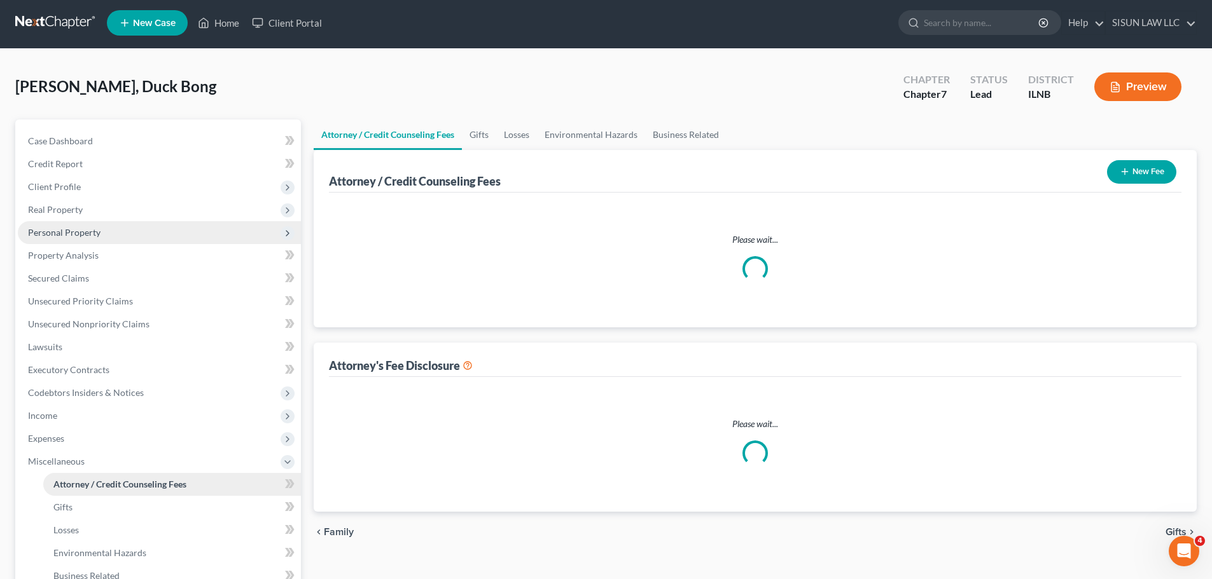
select select "0"
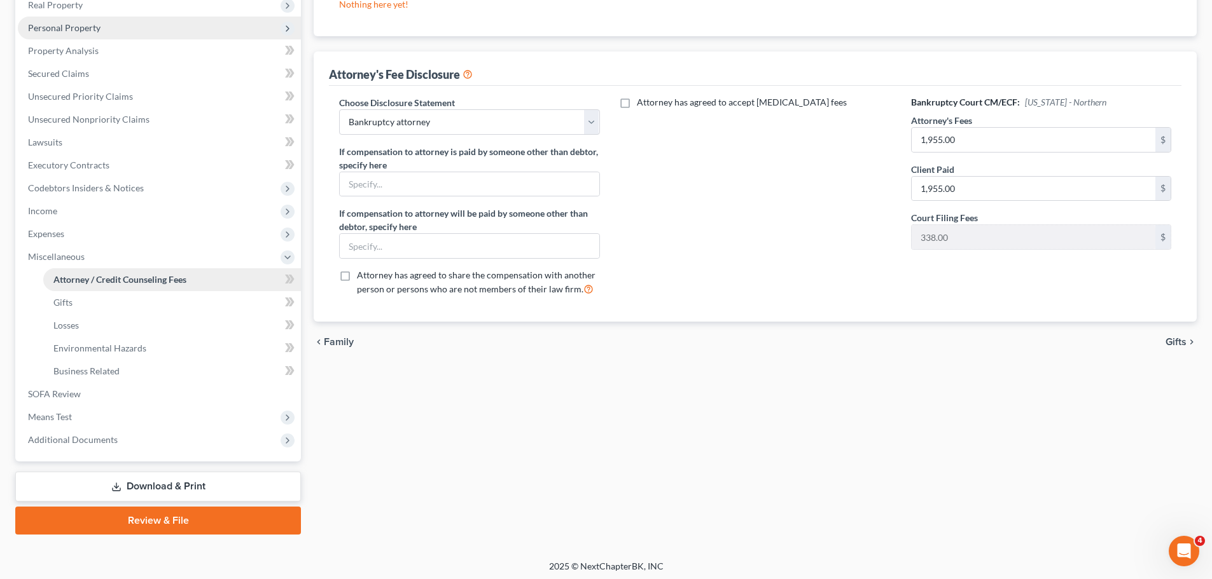
scroll to position [211, 0]
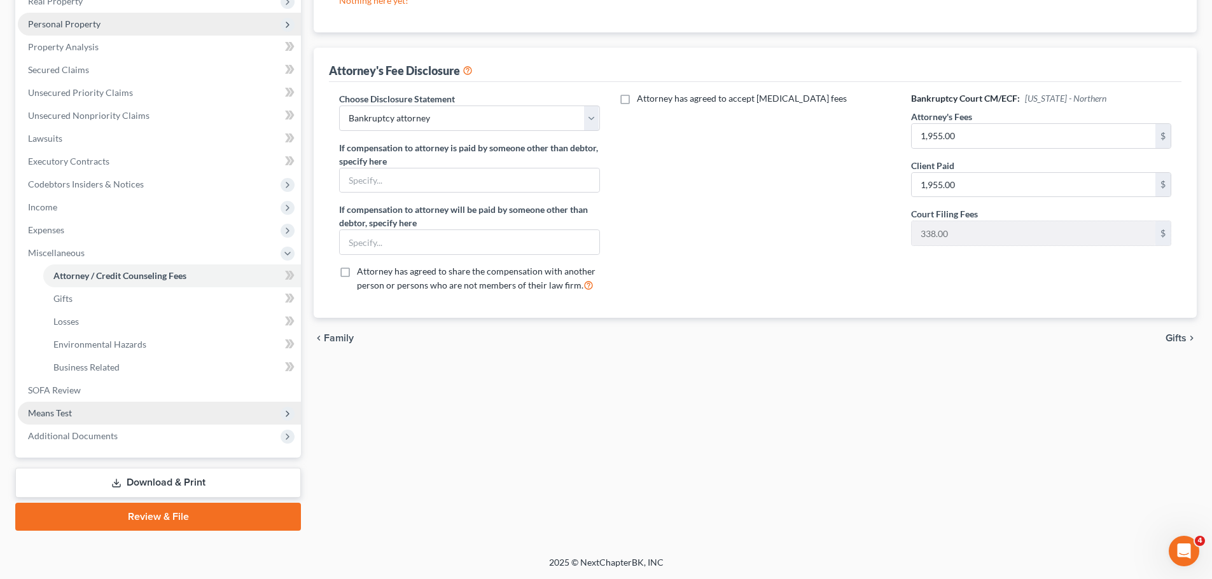
click at [81, 418] on span "Means Test" at bounding box center [159, 413] width 283 height 23
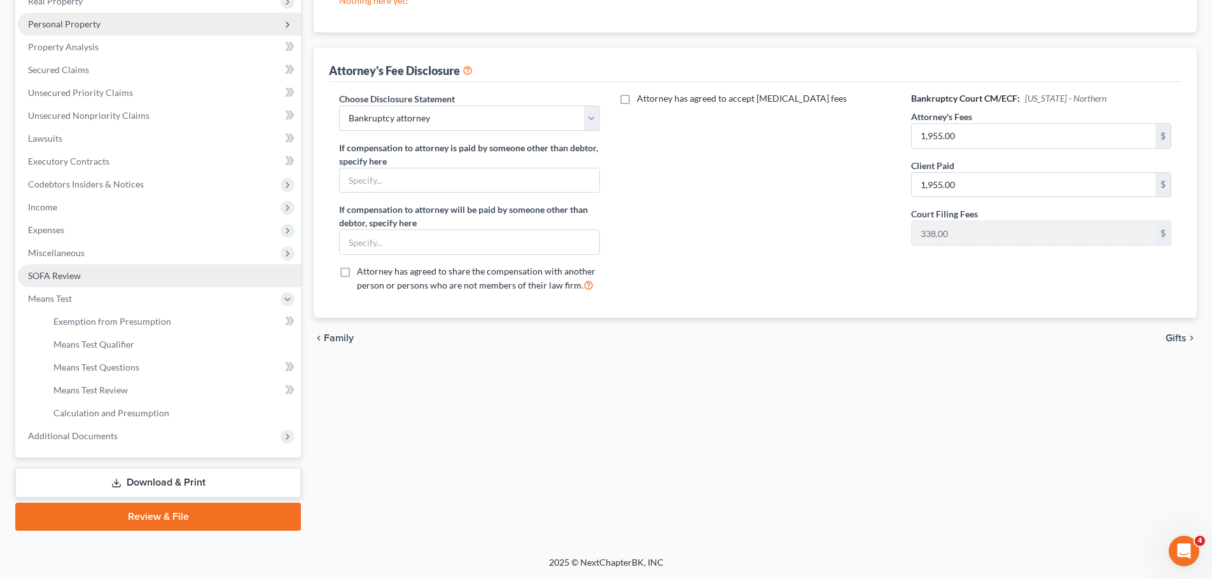
click at [123, 276] on link "SOFA Review" at bounding box center [159, 276] width 283 height 23
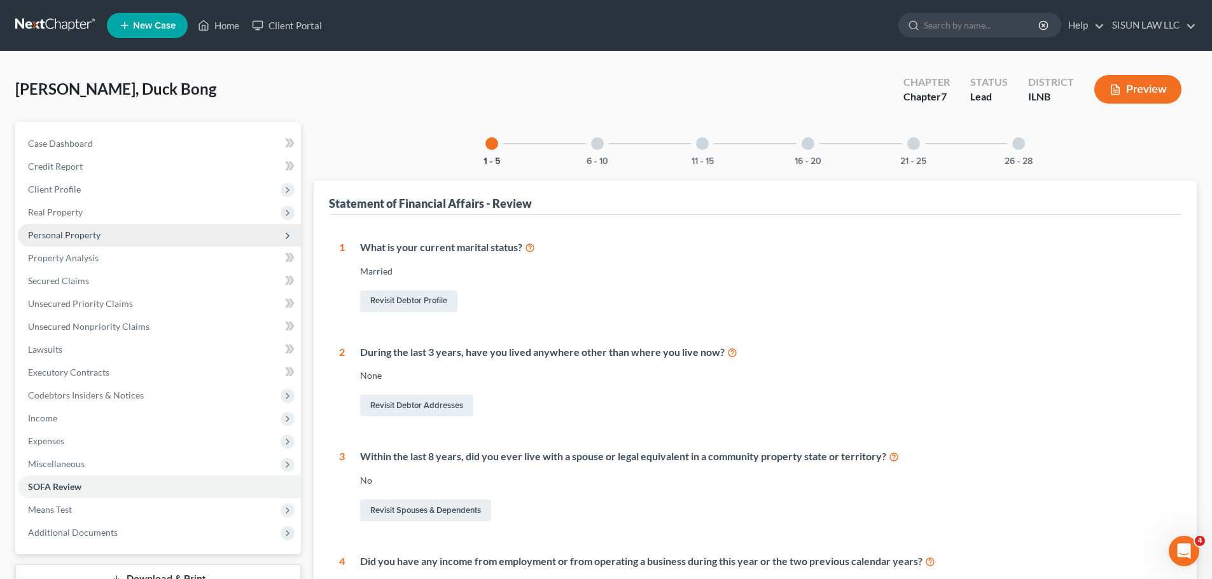
click at [64, 16] on link at bounding box center [55, 25] width 81 height 23
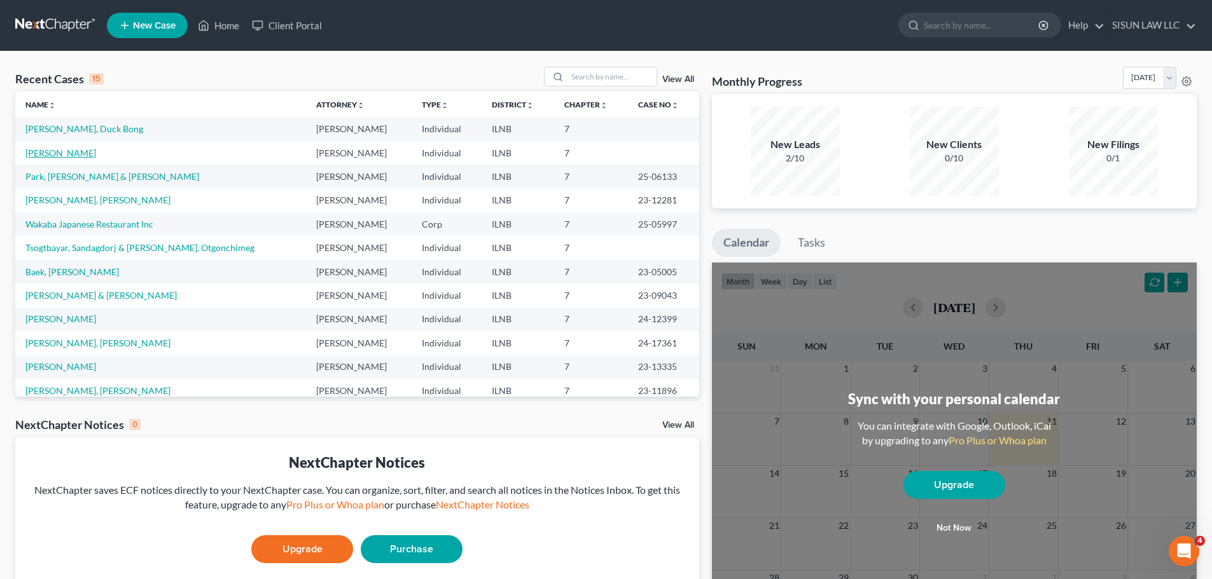
click at [57, 150] on link "[PERSON_NAME]" at bounding box center [60, 153] width 71 height 11
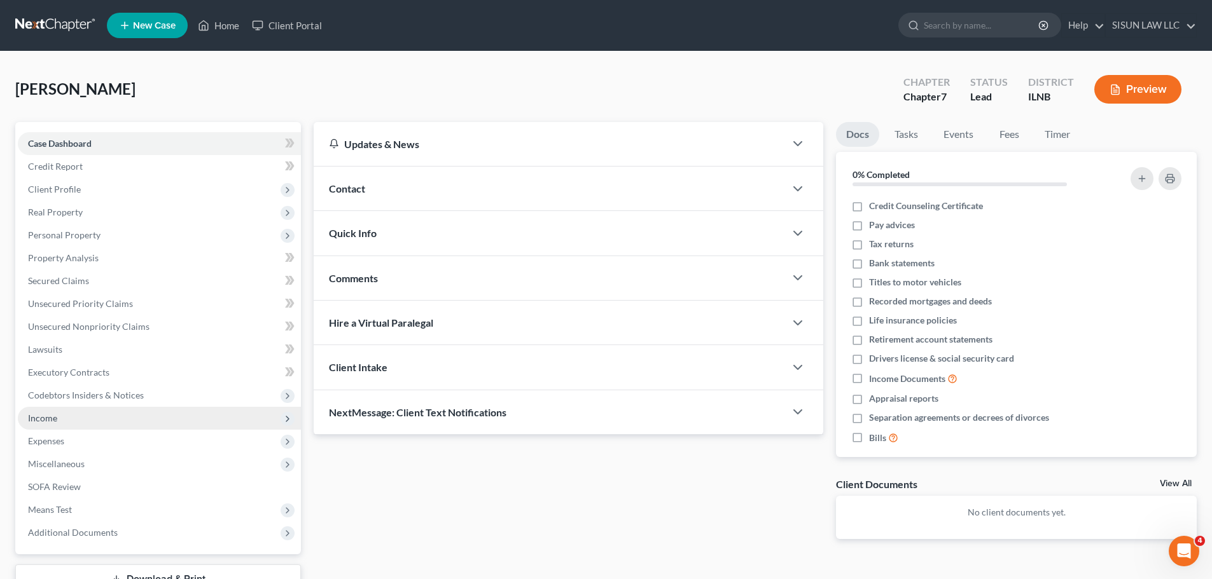
click at [164, 418] on span "Income" at bounding box center [159, 418] width 283 height 23
